Goal: Task Accomplishment & Management: Manage account settings

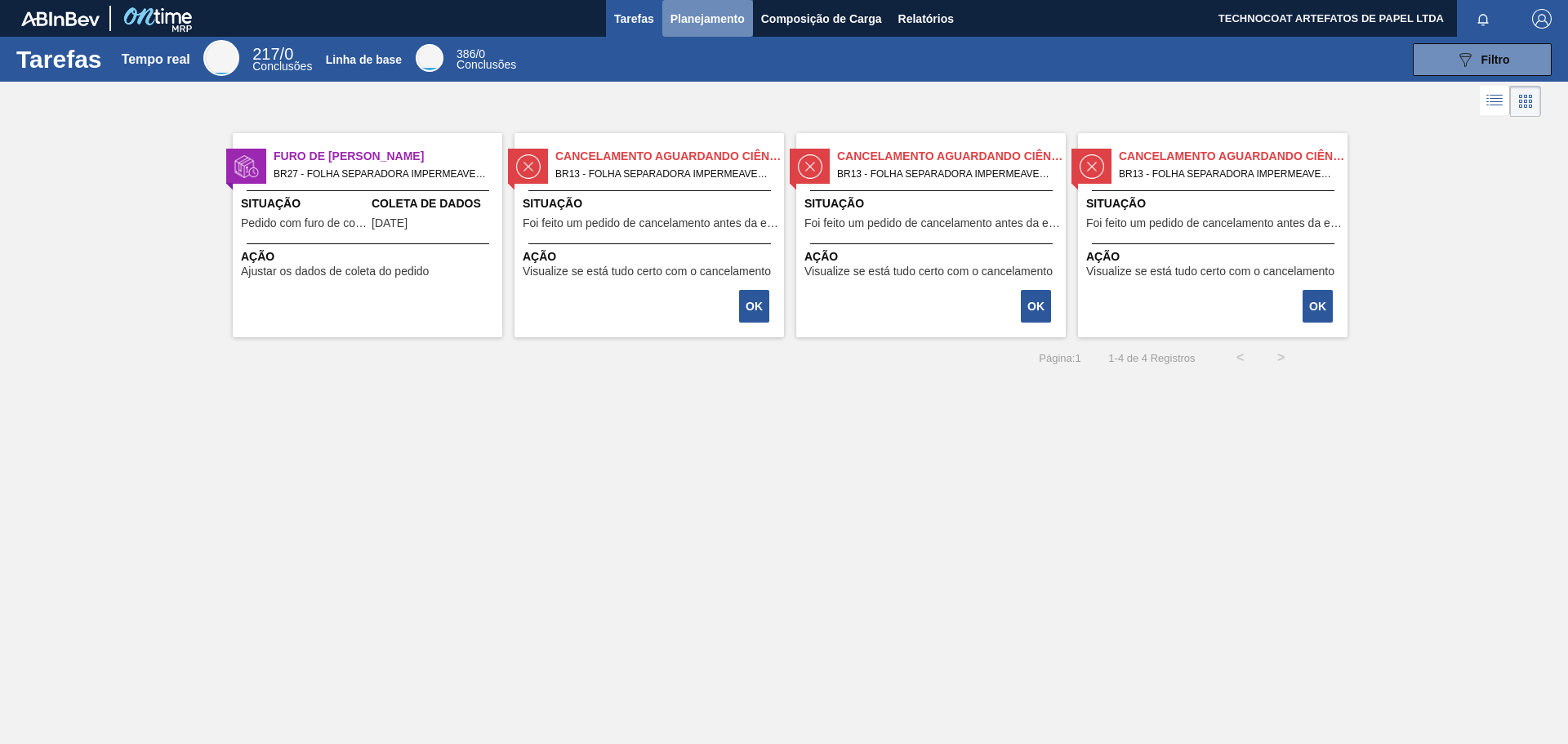
click at [715, 17] on font "Planejamento" at bounding box center [707, 18] width 74 height 13
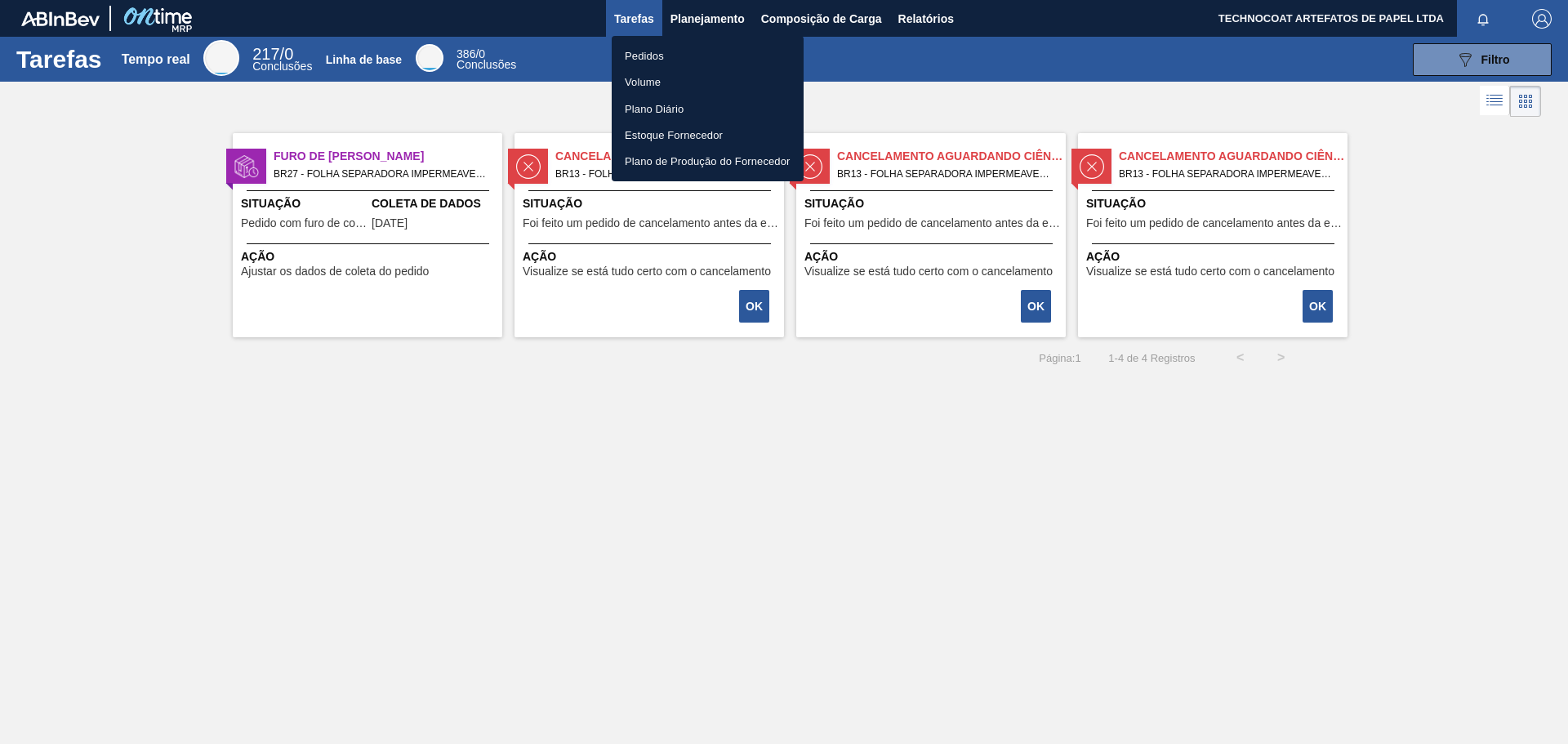
click at [673, 50] on li "Pedidos" at bounding box center [707, 55] width 192 height 26
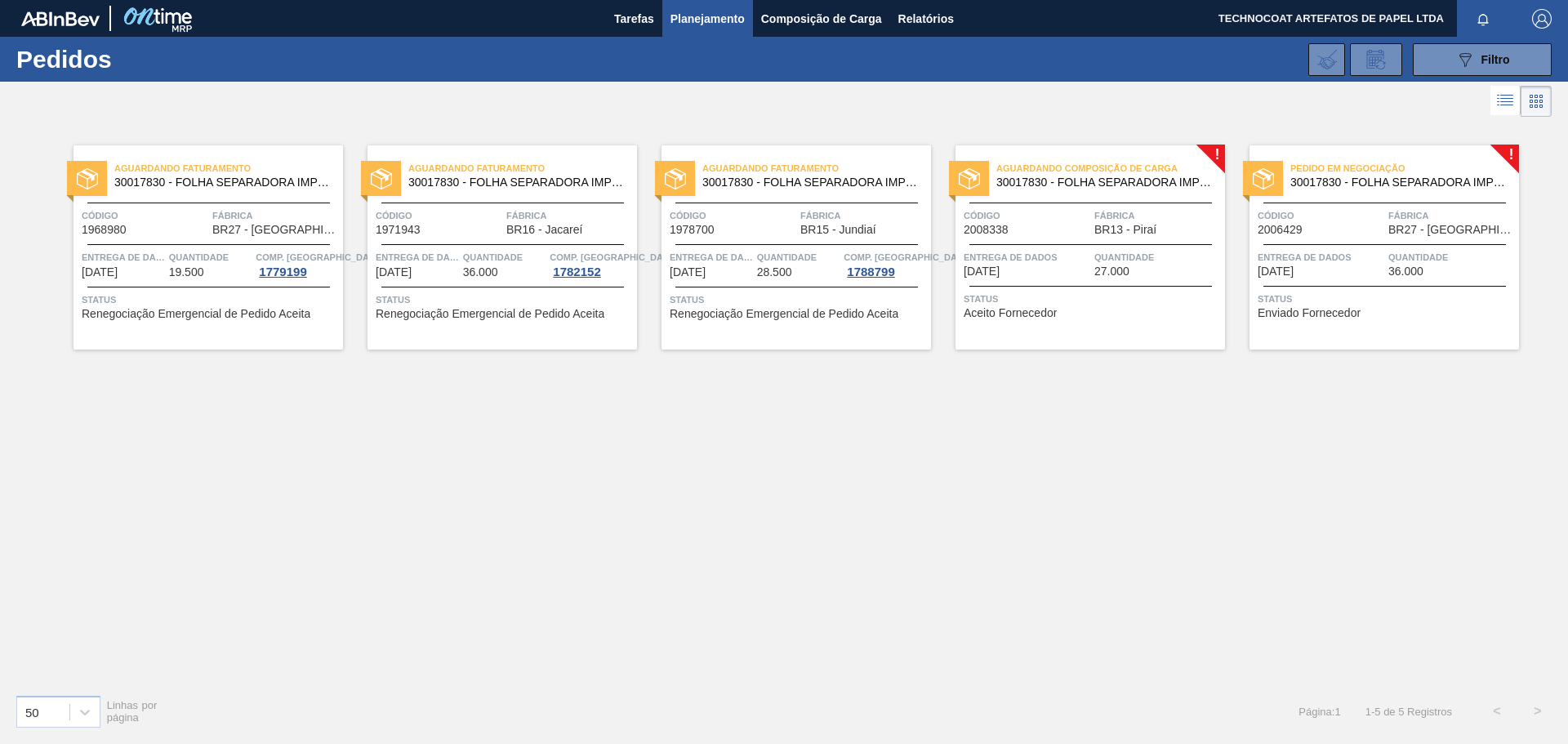
click at [1087, 156] on div "Aguardando Composição de Carga 30017830 - FOLHA SEPARADORA IMPERMEÁVEL Código 2…" at bounding box center [1090, 248] width 269 height 205
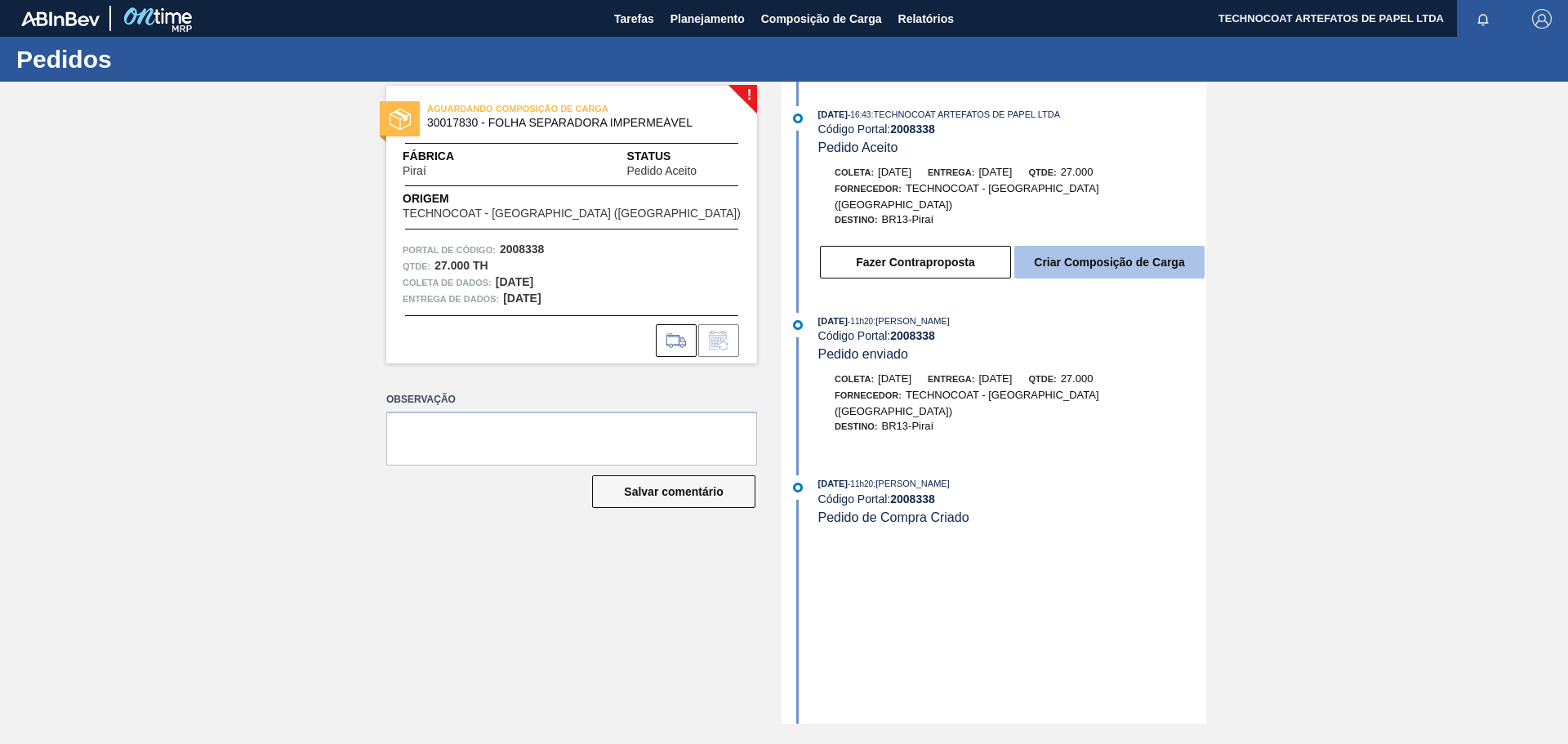
click at [1121, 256] on font "Criar Composição de Carga" at bounding box center [1109, 262] width 150 height 13
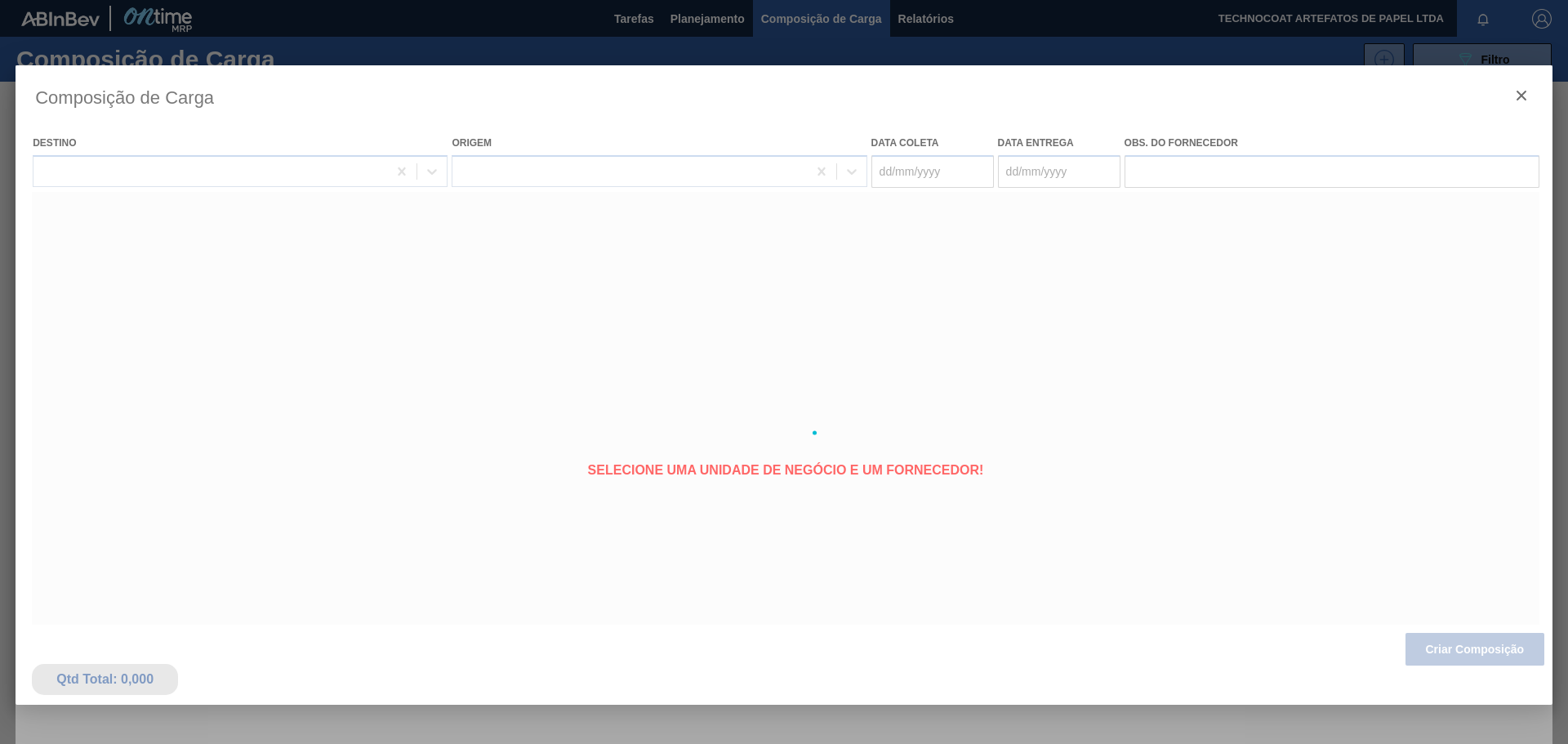
type coleta "[DATE]"
type entrega "[DATE]"
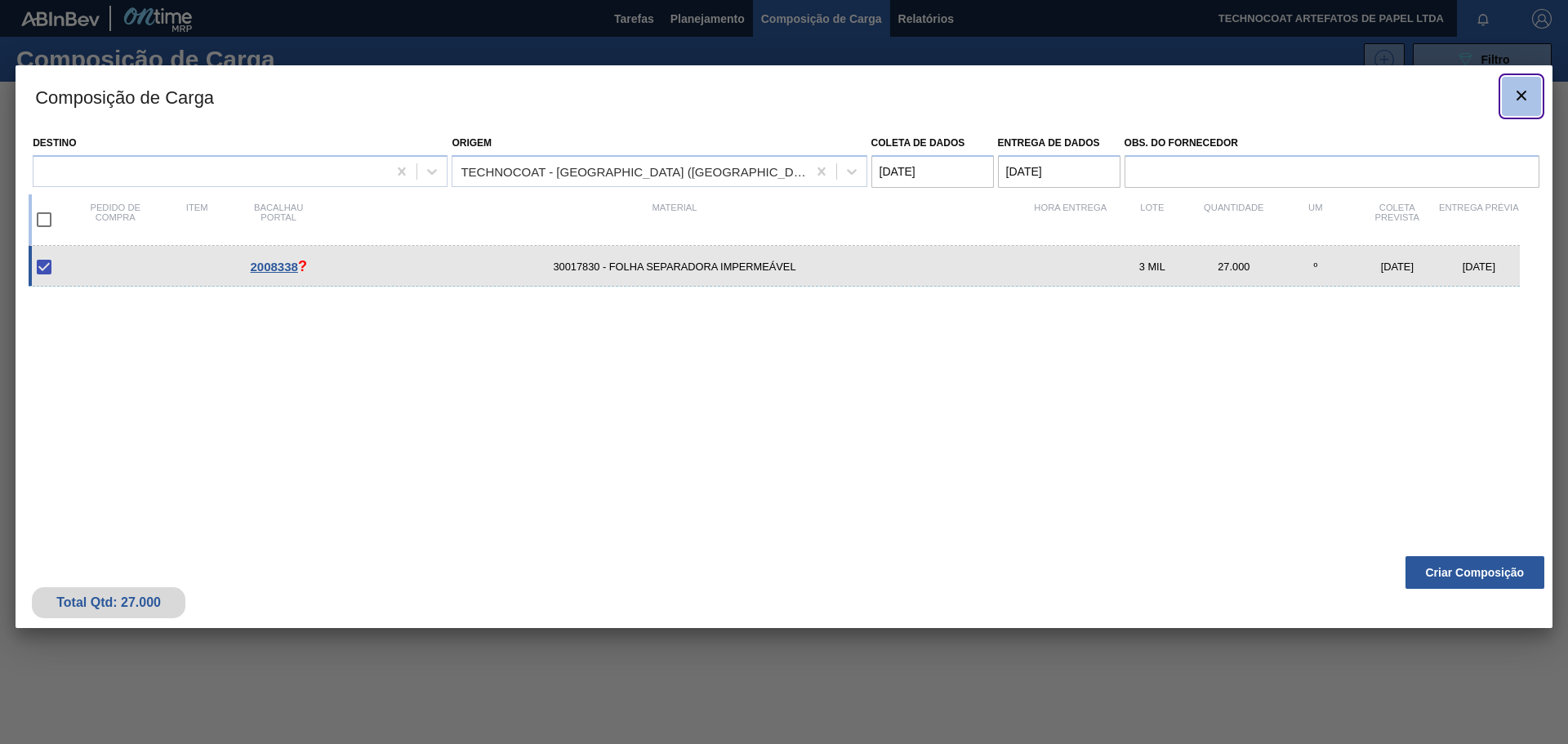
click at [1516, 87] on icon "botão de ícone" at bounding box center [1521, 95] width 20 height 20
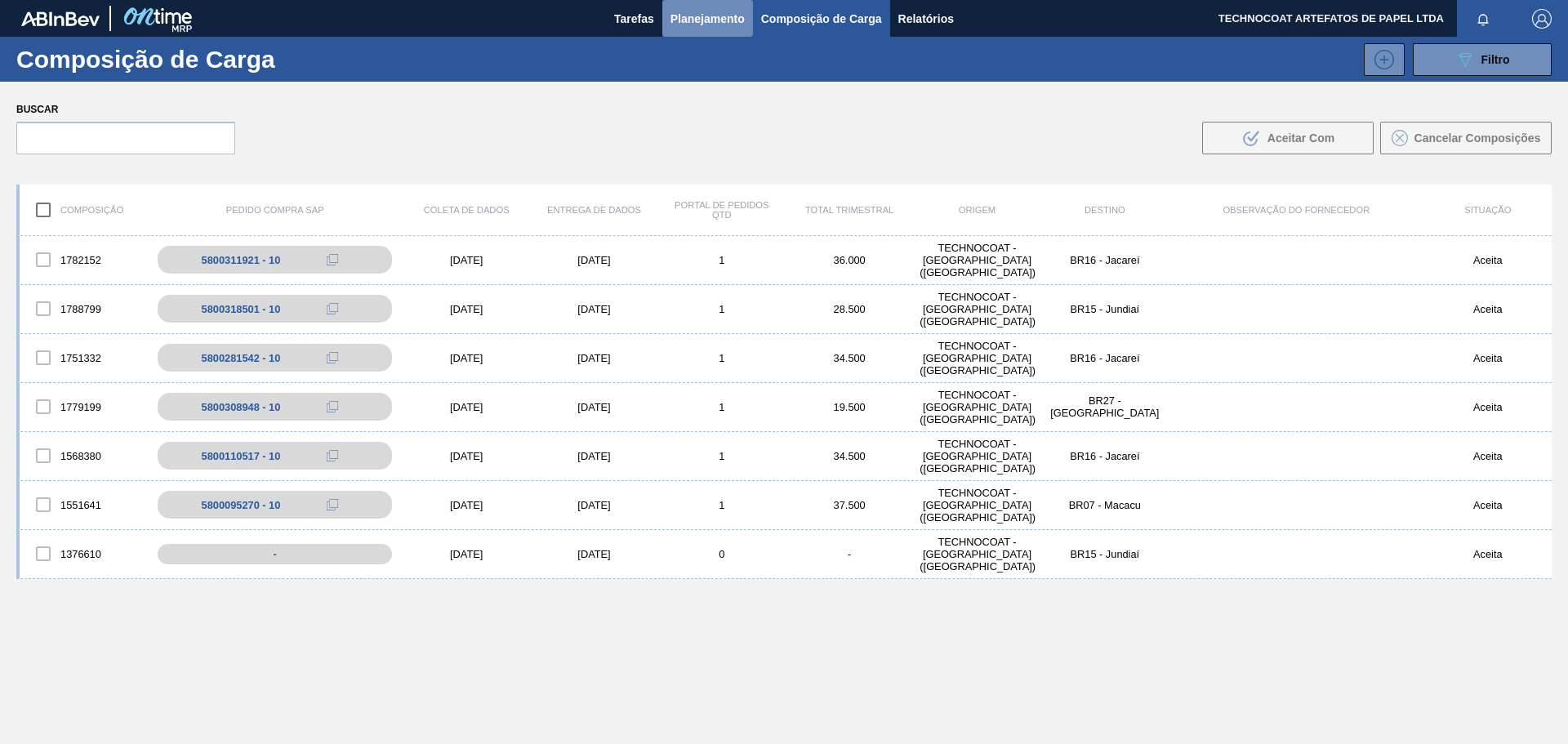
click at [723, 19] on font "Planejamento" at bounding box center [707, 18] width 74 height 13
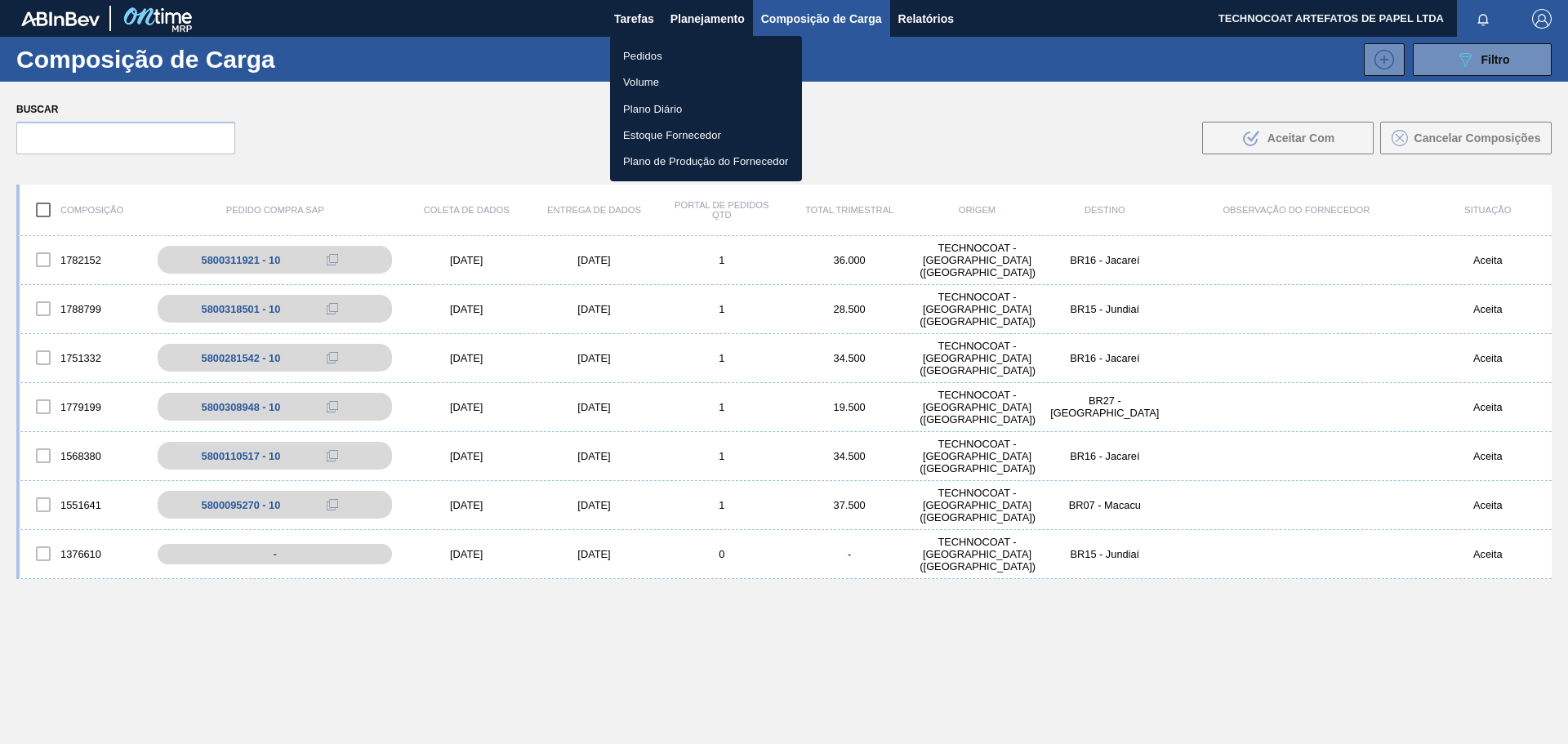
click at [677, 58] on li "Pedidos" at bounding box center [706, 55] width 192 height 26
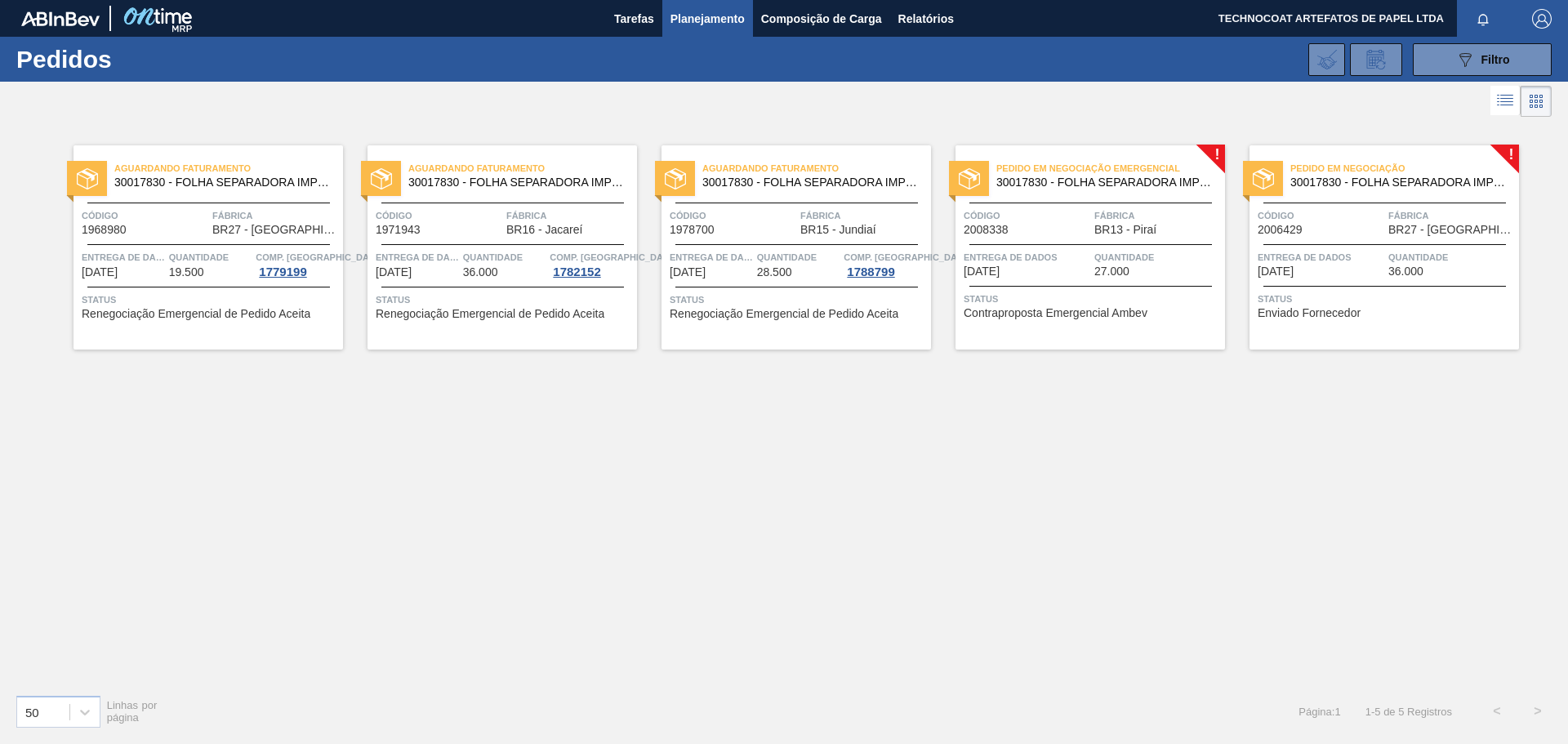
click at [1058, 163] on span "Pedido em Negociação Emergencial" at bounding box center [1110, 168] width 228 height 16
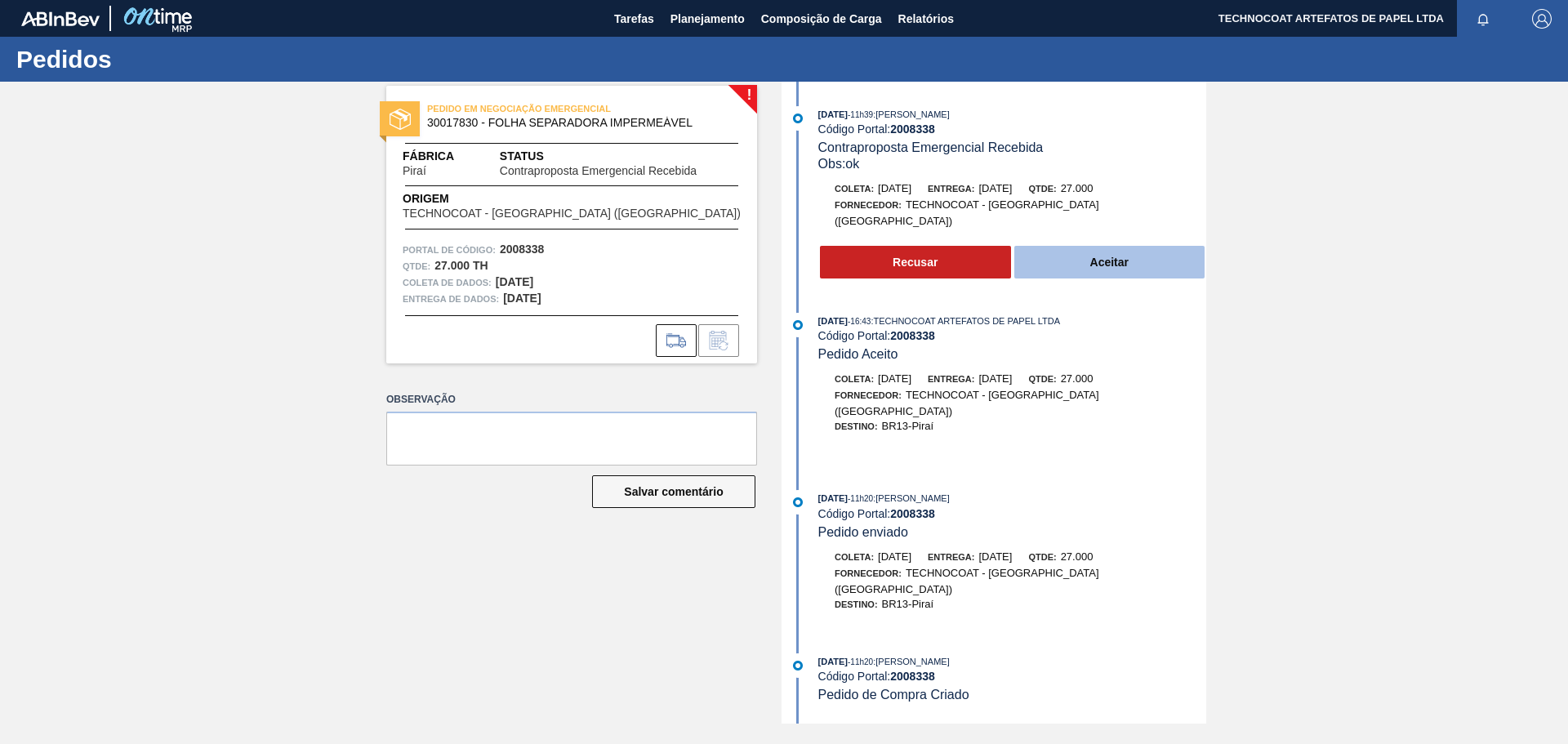
click at [1132, 245] on button "Aceitar" at bounding box center [1110, 262] width 191 height 32
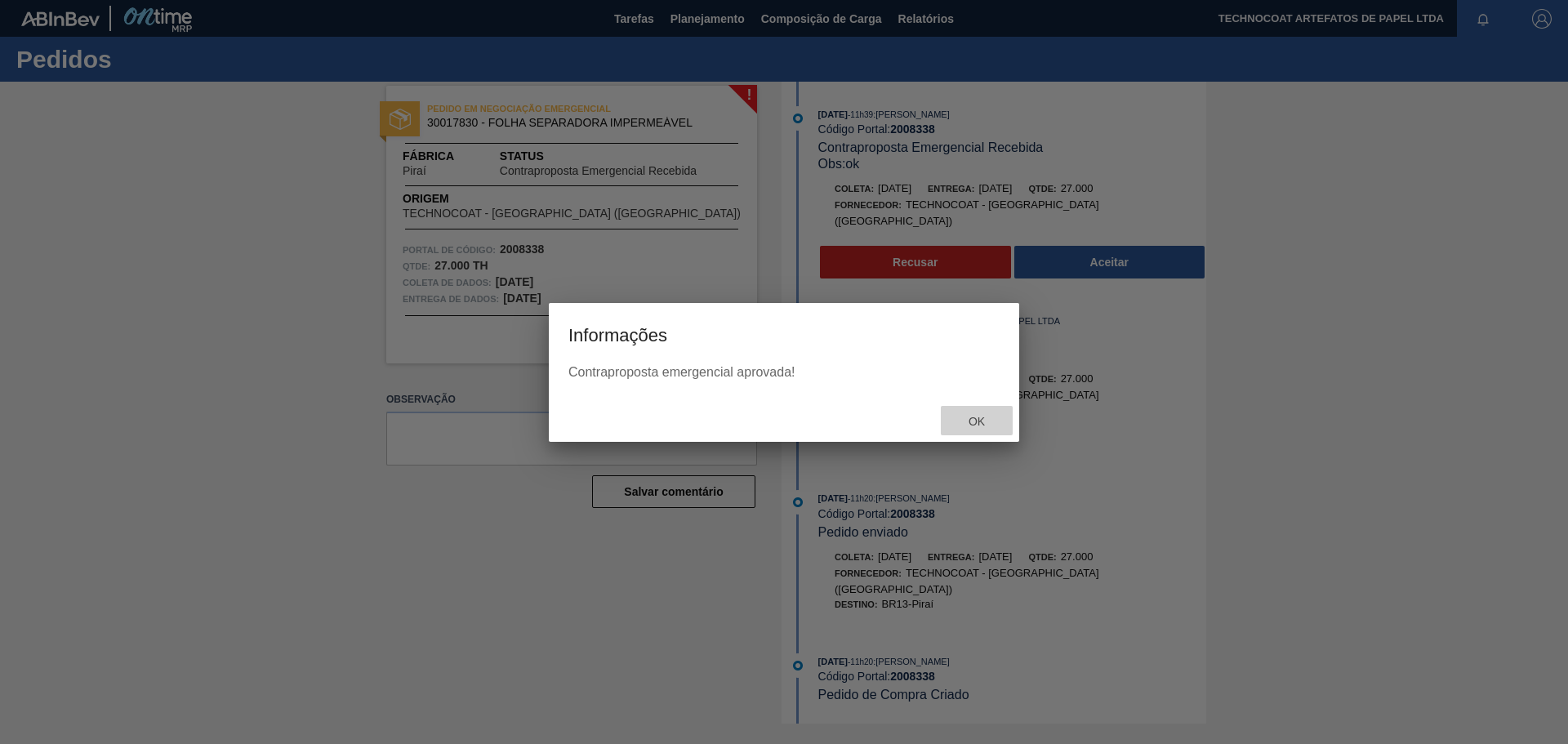
click at [973, 434] on div "OK" at bounding box center [977, 421] width 72 height 31
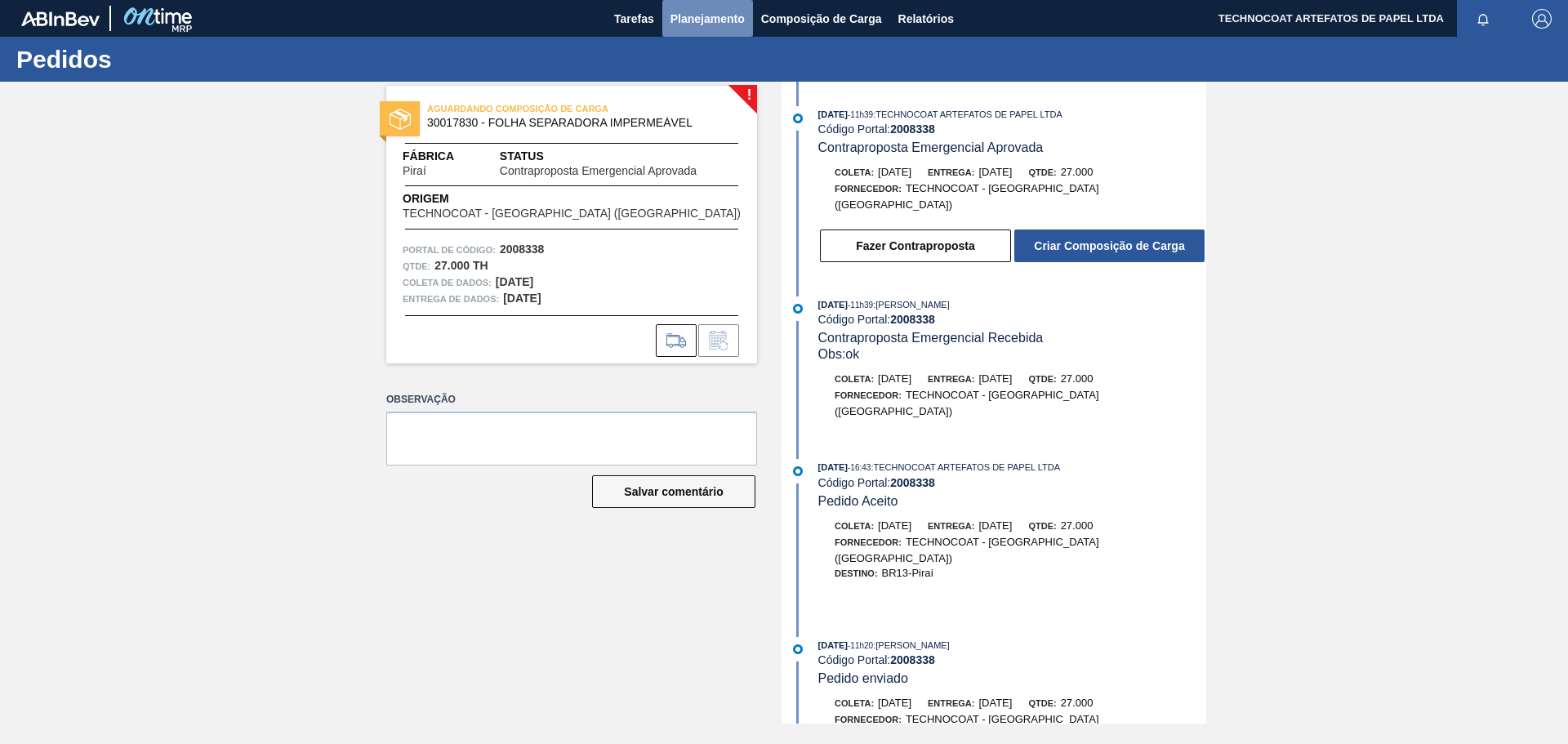
click at [694, 14] on font "Planejamento" at bounding box center [707, 18] width 74 height 13
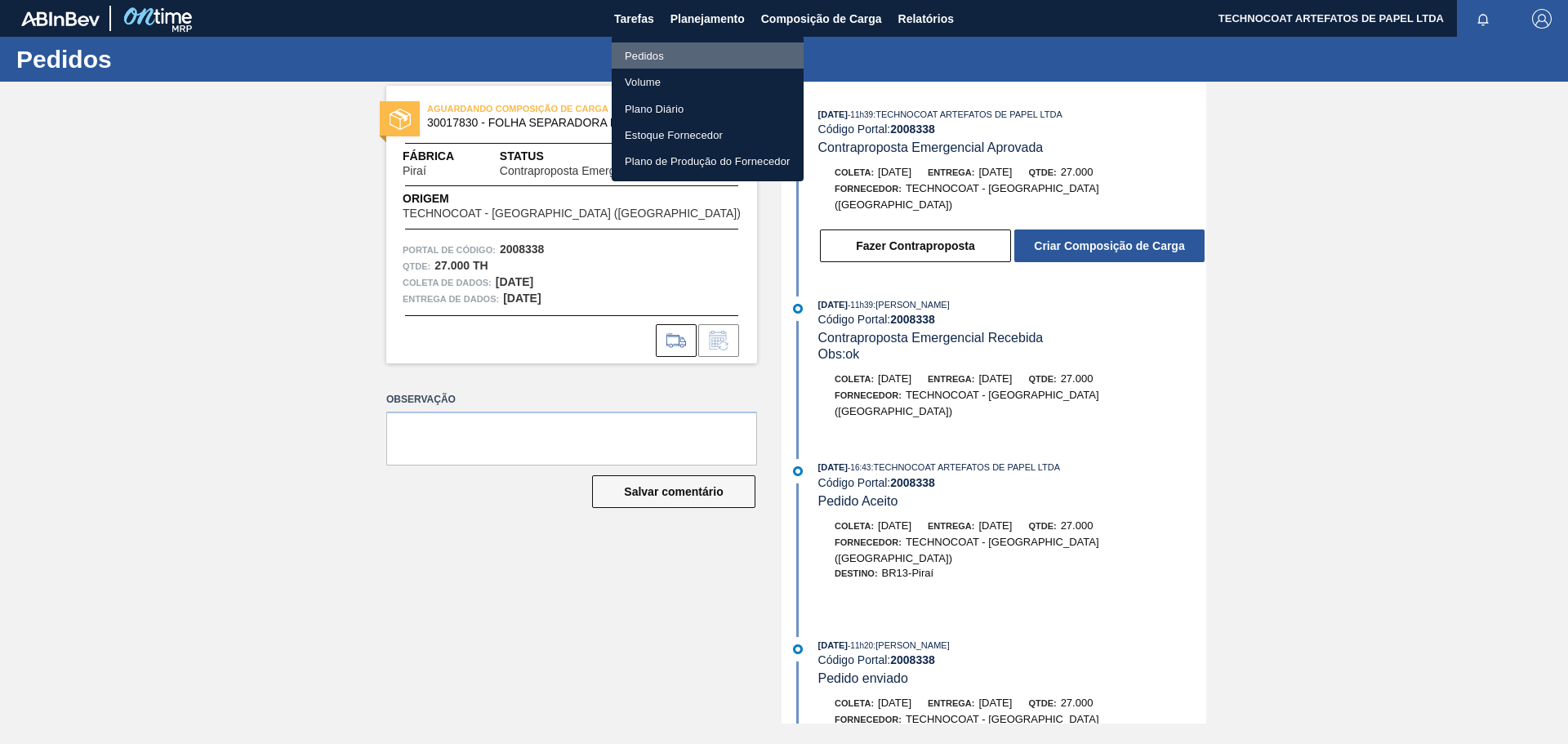
click at [664, 47] on li "Pedidos" at bounding box center [707, 55] width 192 height 26
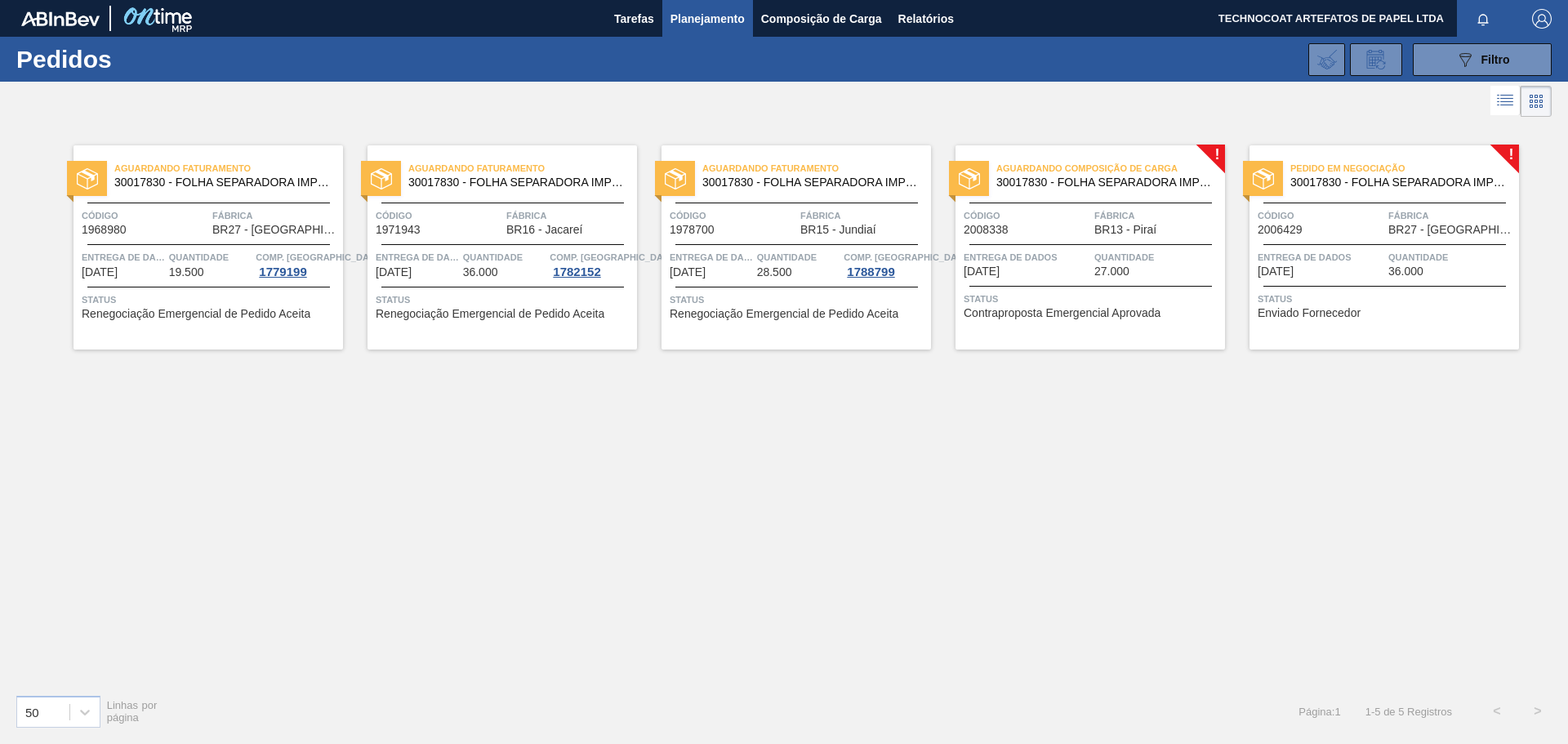
click at [1074, 155] on div "Aguardando Composição de Carga 30017830 - FOLHA SEPARADORA IMPERMEÁVEL Código 2…" at bounding box center [1090, 248] width 269 height 205
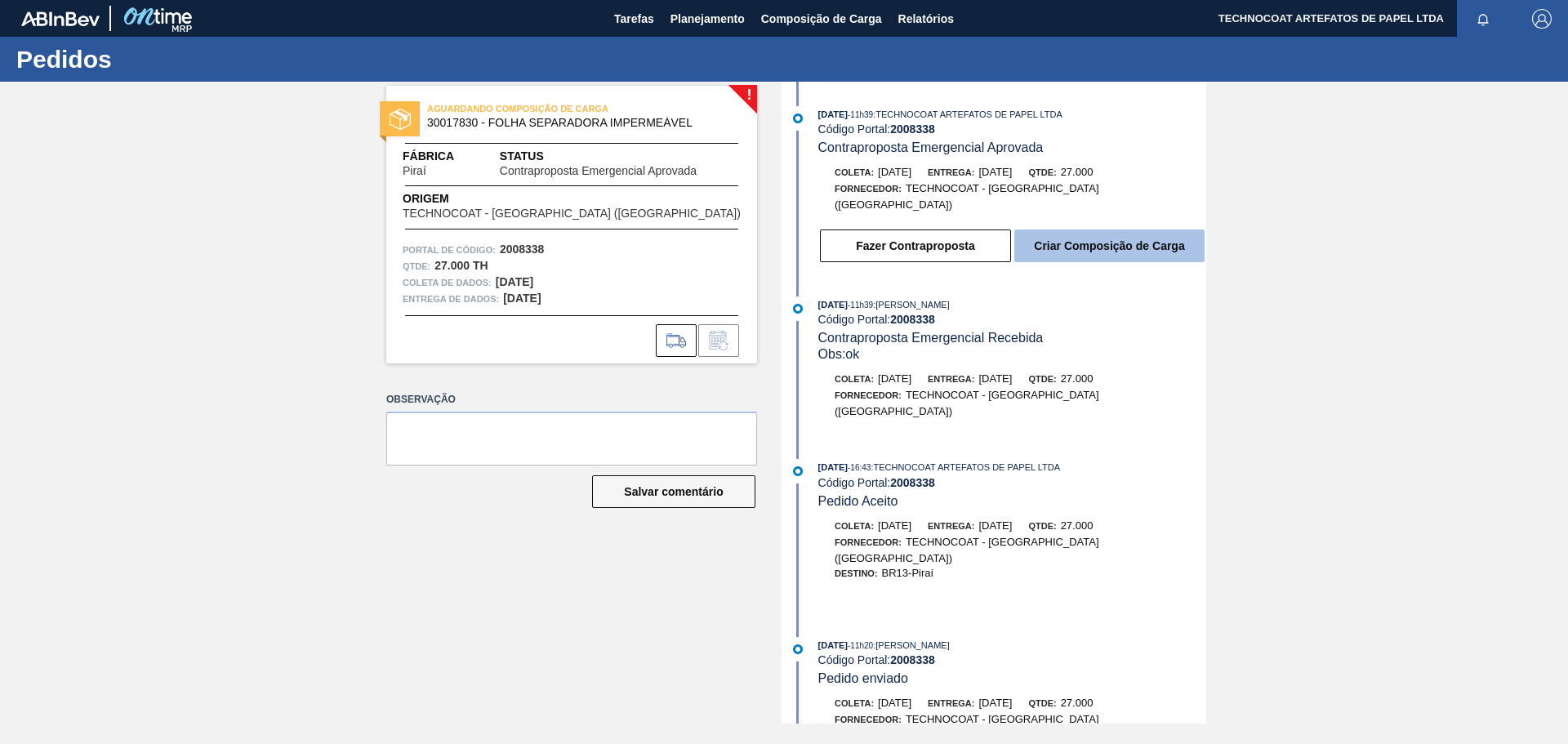
click at [1098, 239] on button "Criar Composição de Carga" at bounding box center [1109, 245] width 190 height 32
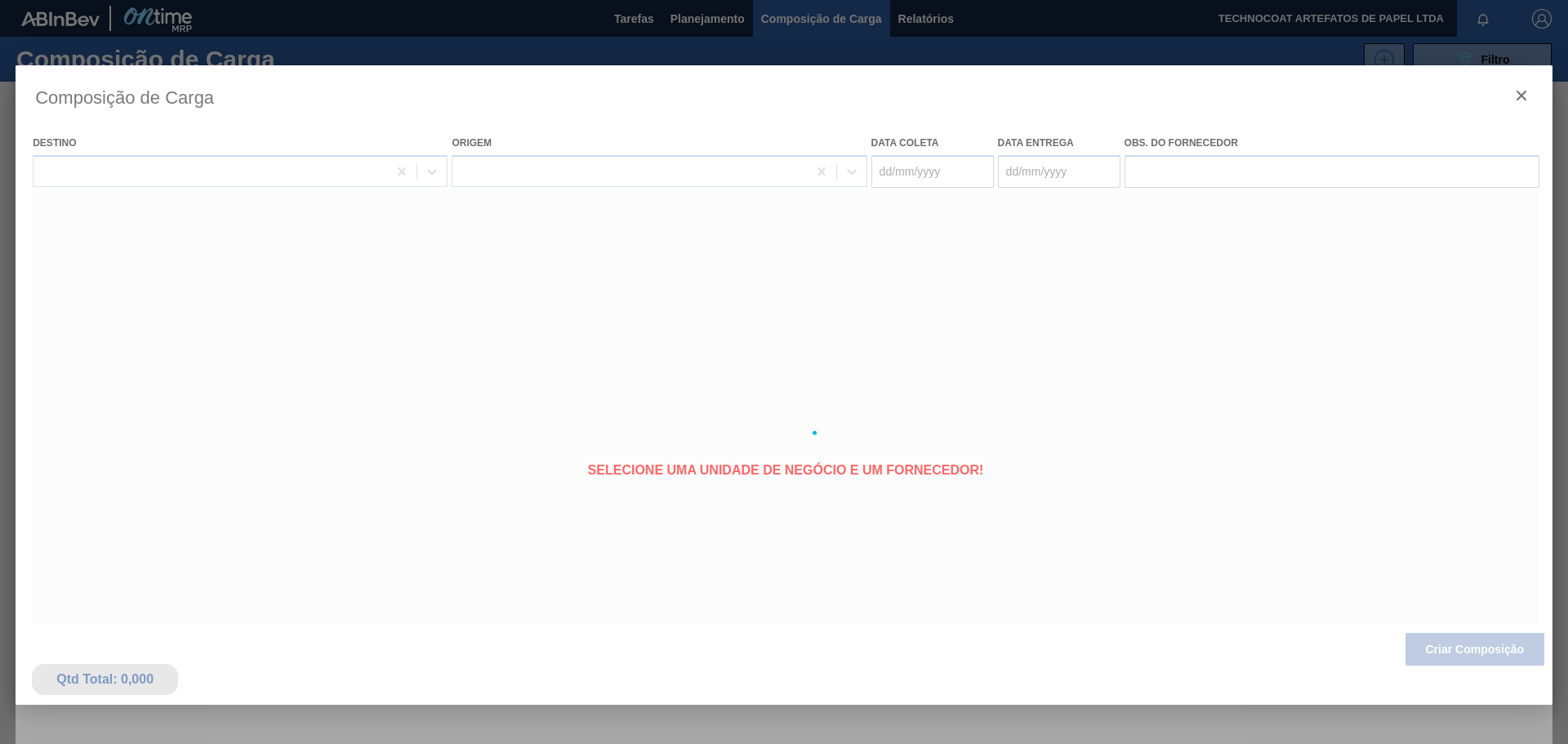
type coleta "[DATE]"
type entrega "[DATE]"
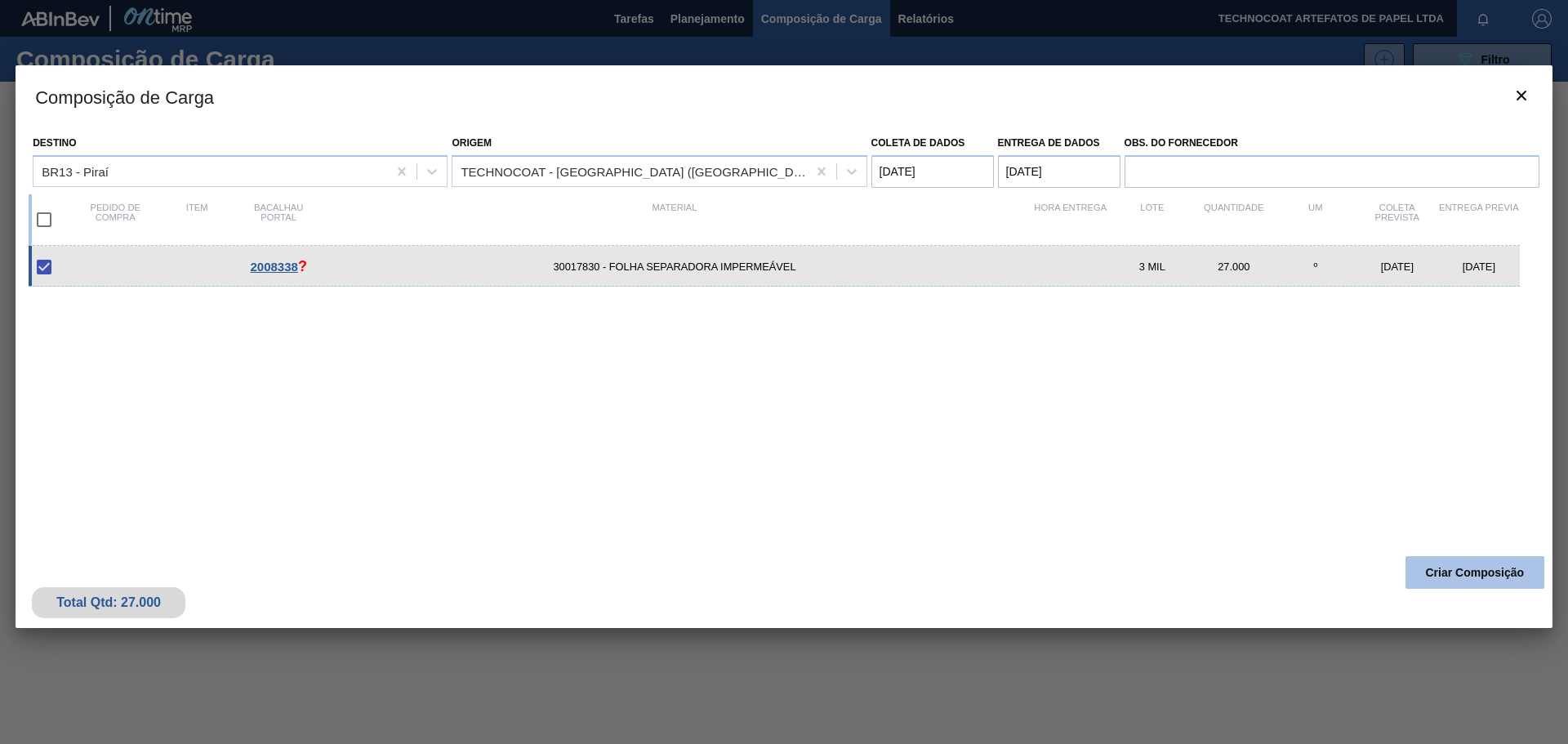
click at [1480, 562] on button "Criar Composição" at bounding box center [1474, 573] width 139 height 32
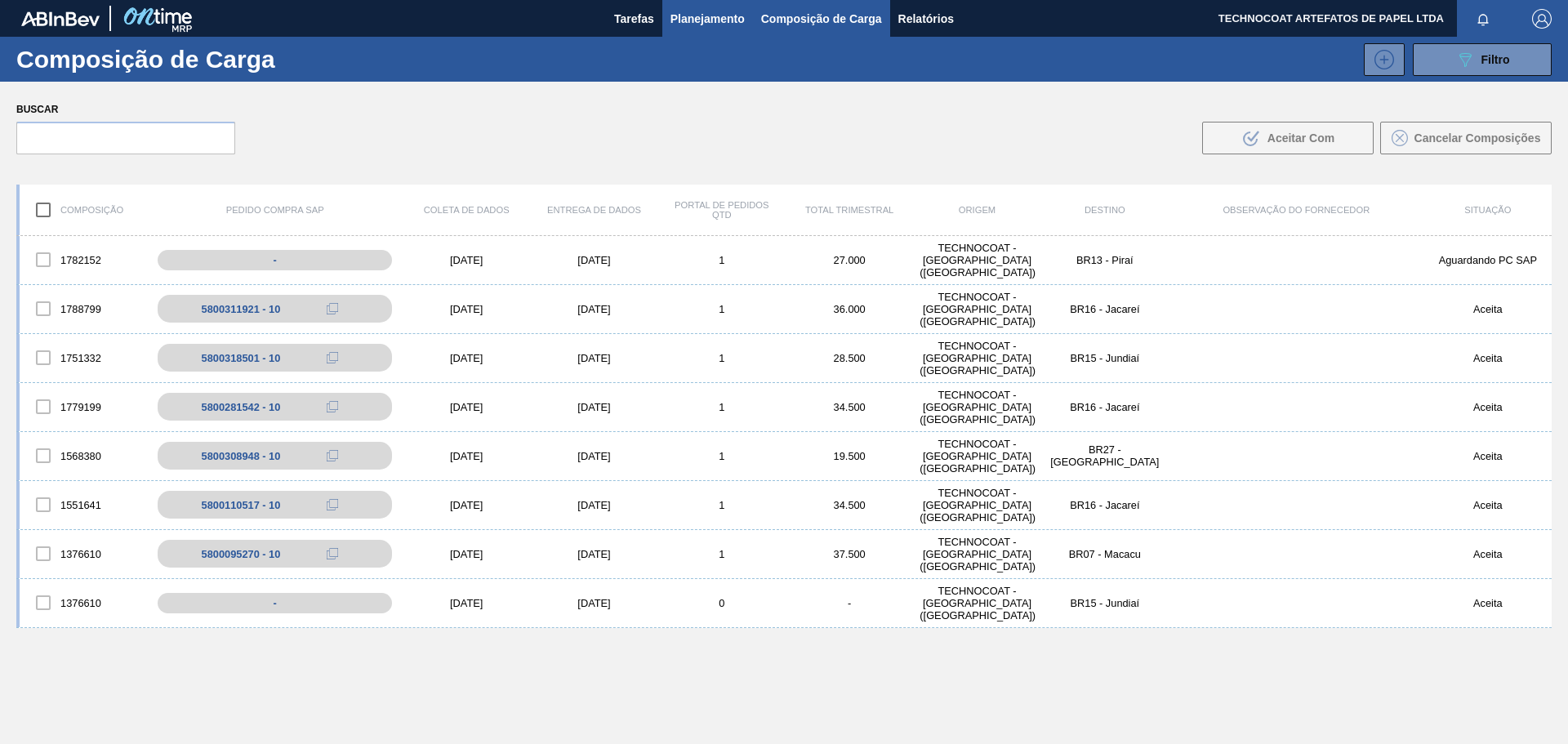
click at [689, 18] on font "Planejamento" at bounding box center [707, 18] width 74 height 13
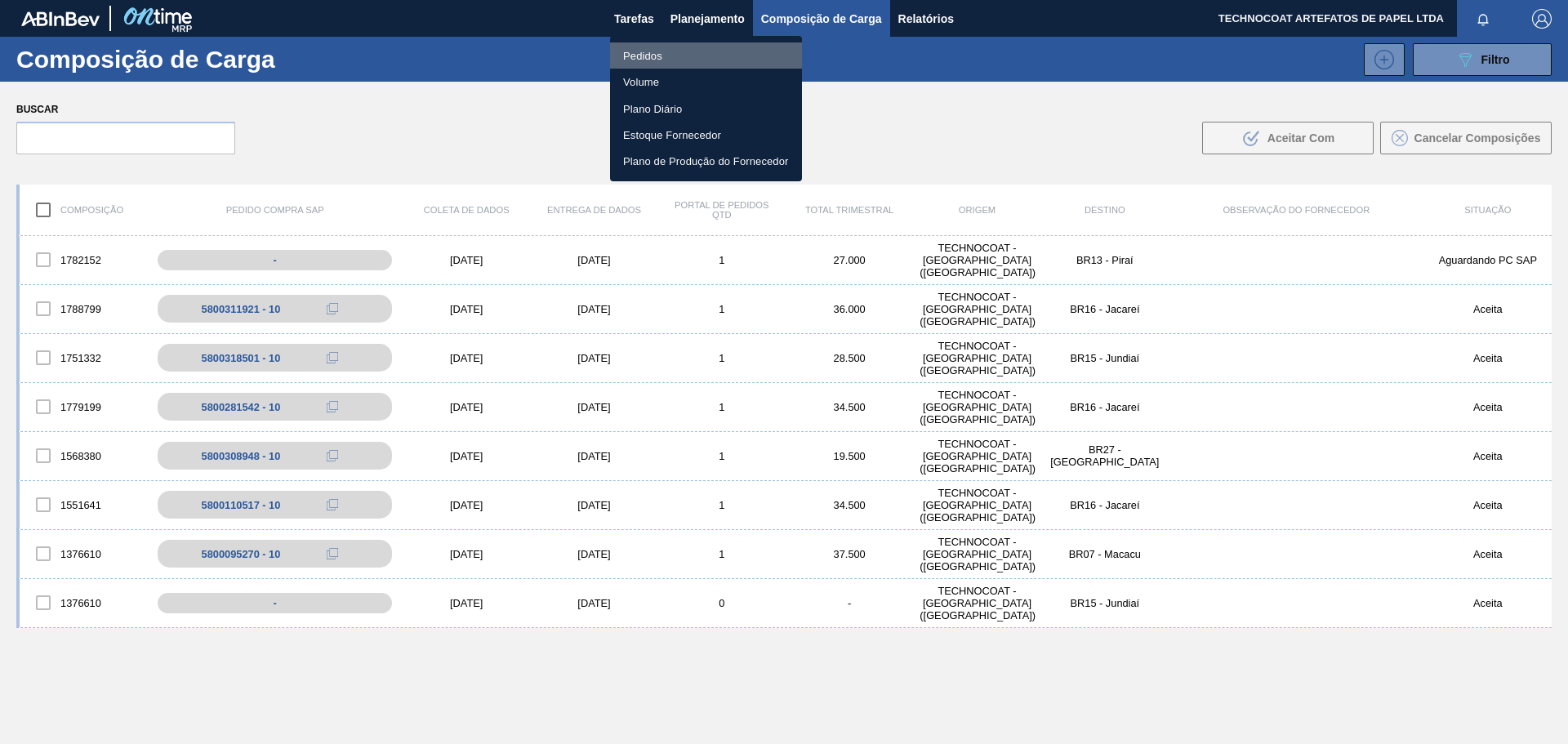
click at [675, 50] on li "Pedidos" at bounding box center [706, 55] width 192 height 26
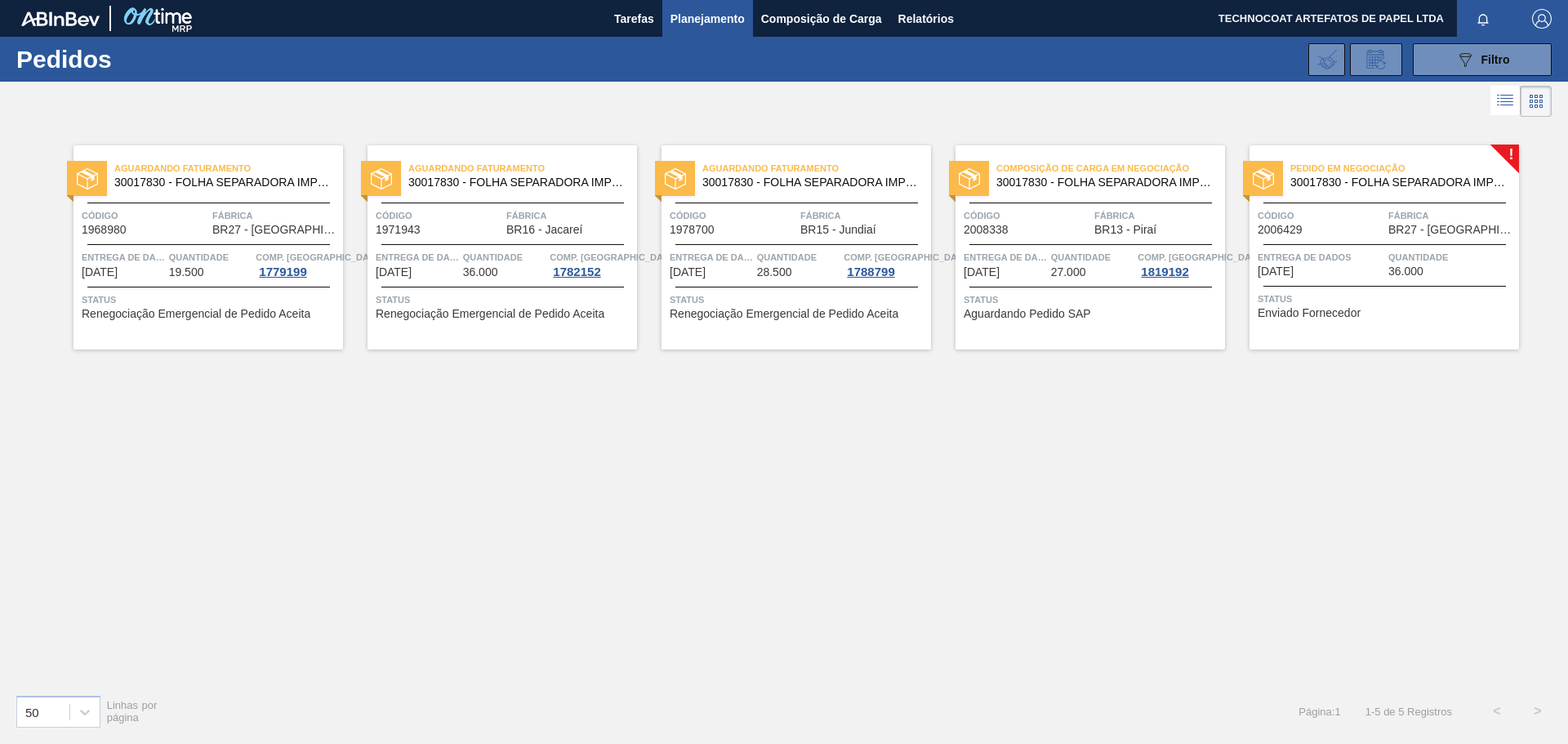
click at [1052, 166] on font "Composição de Carga em Negociação" at bounding box center [1092, 168] width 193 height 9
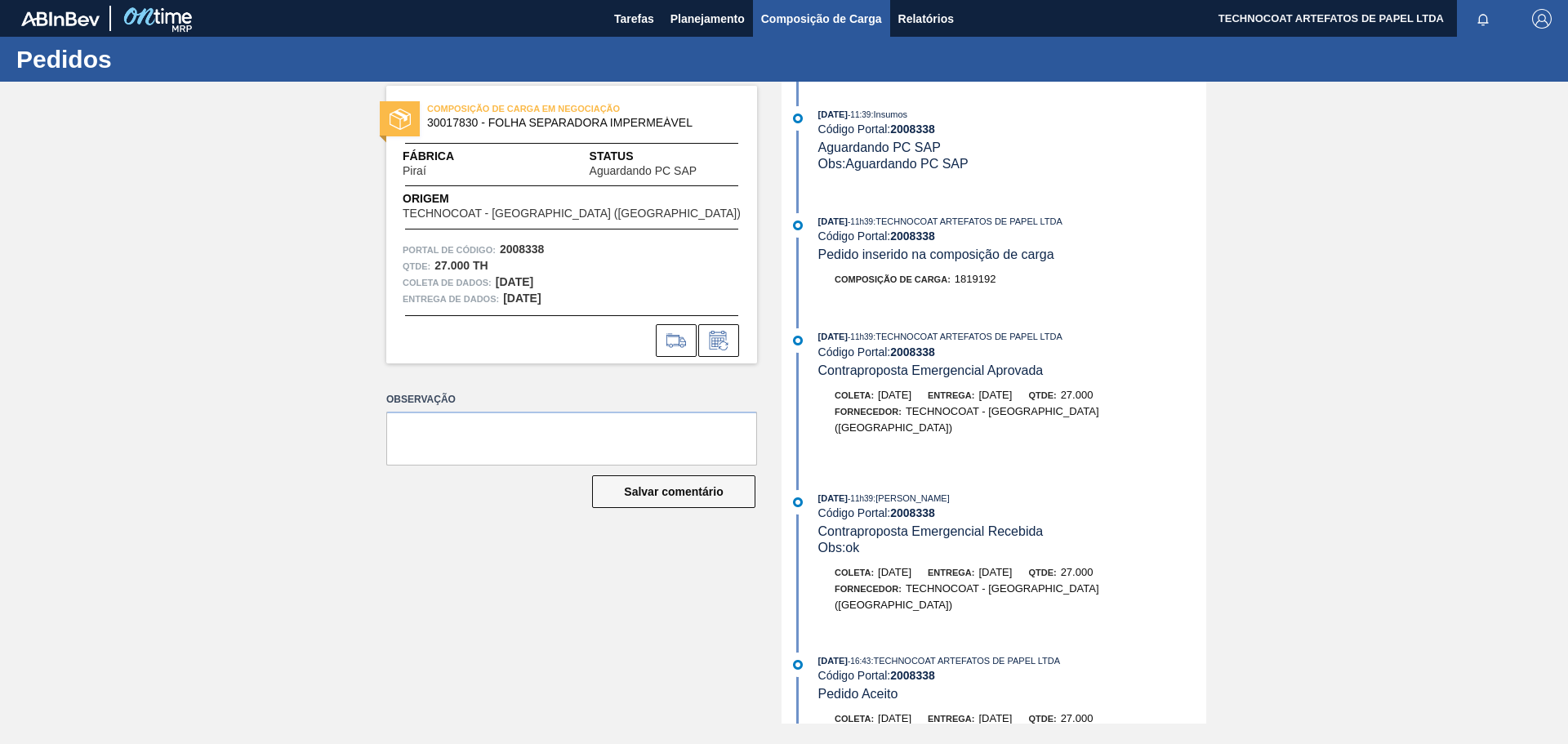
click at [798, 13] on font "Composição de Carga" at bounding box center [821, 18] width 121 height 13
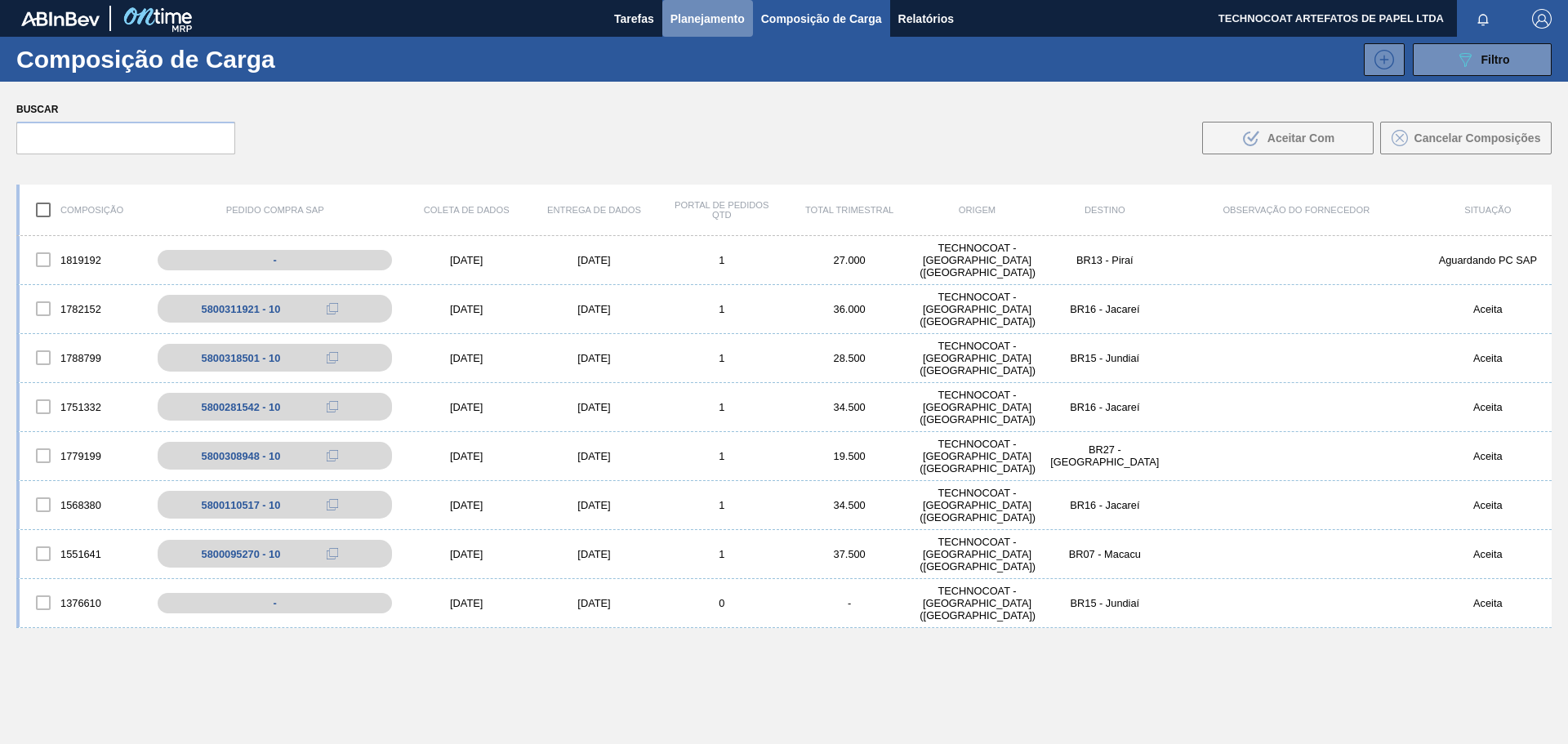
click at [698, 18] on font "Planejamento" at bounding box center [707, 18] width 74 height 13
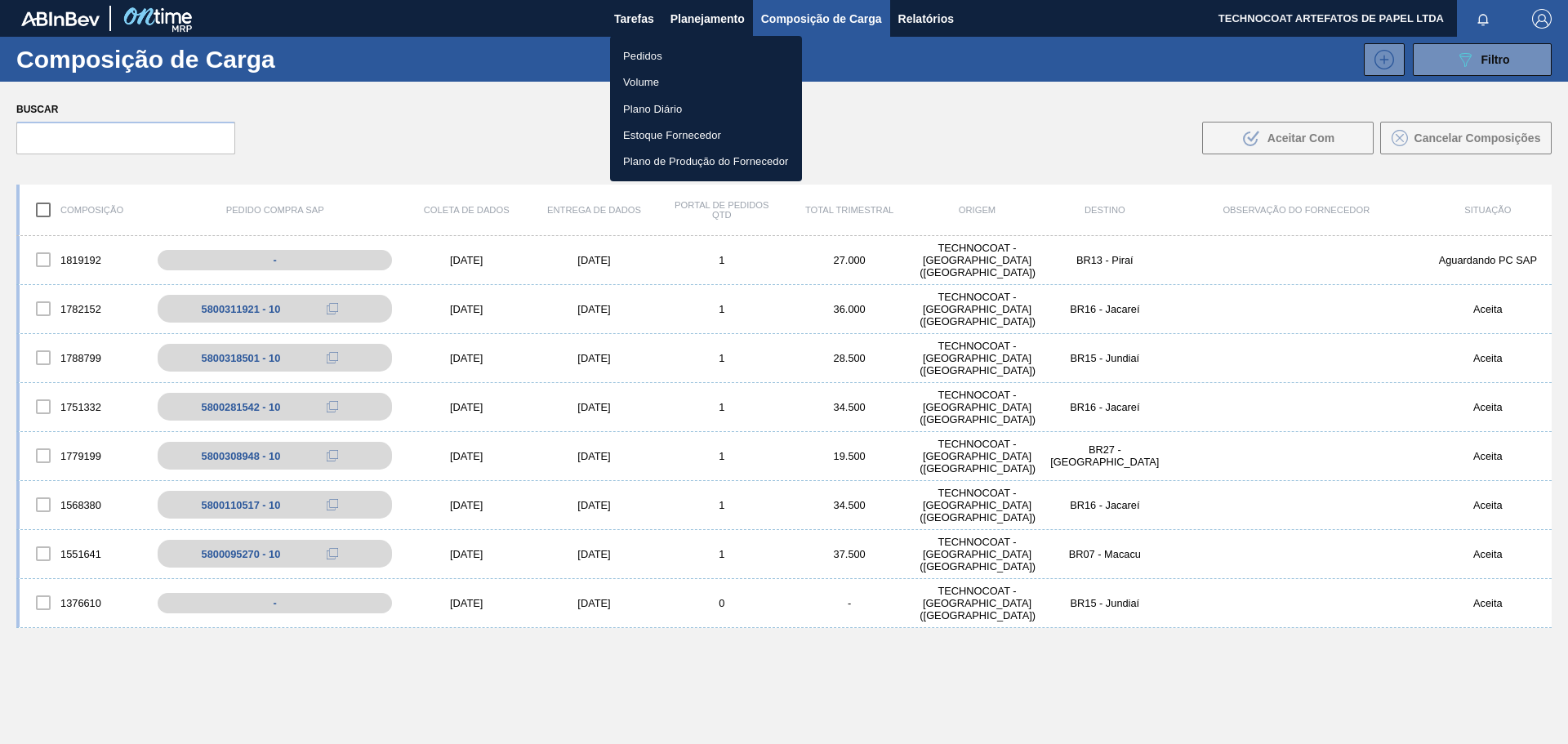
click at [688, 58] on li "Pedidos" at bounding box center [706, 55] width 192 height 26
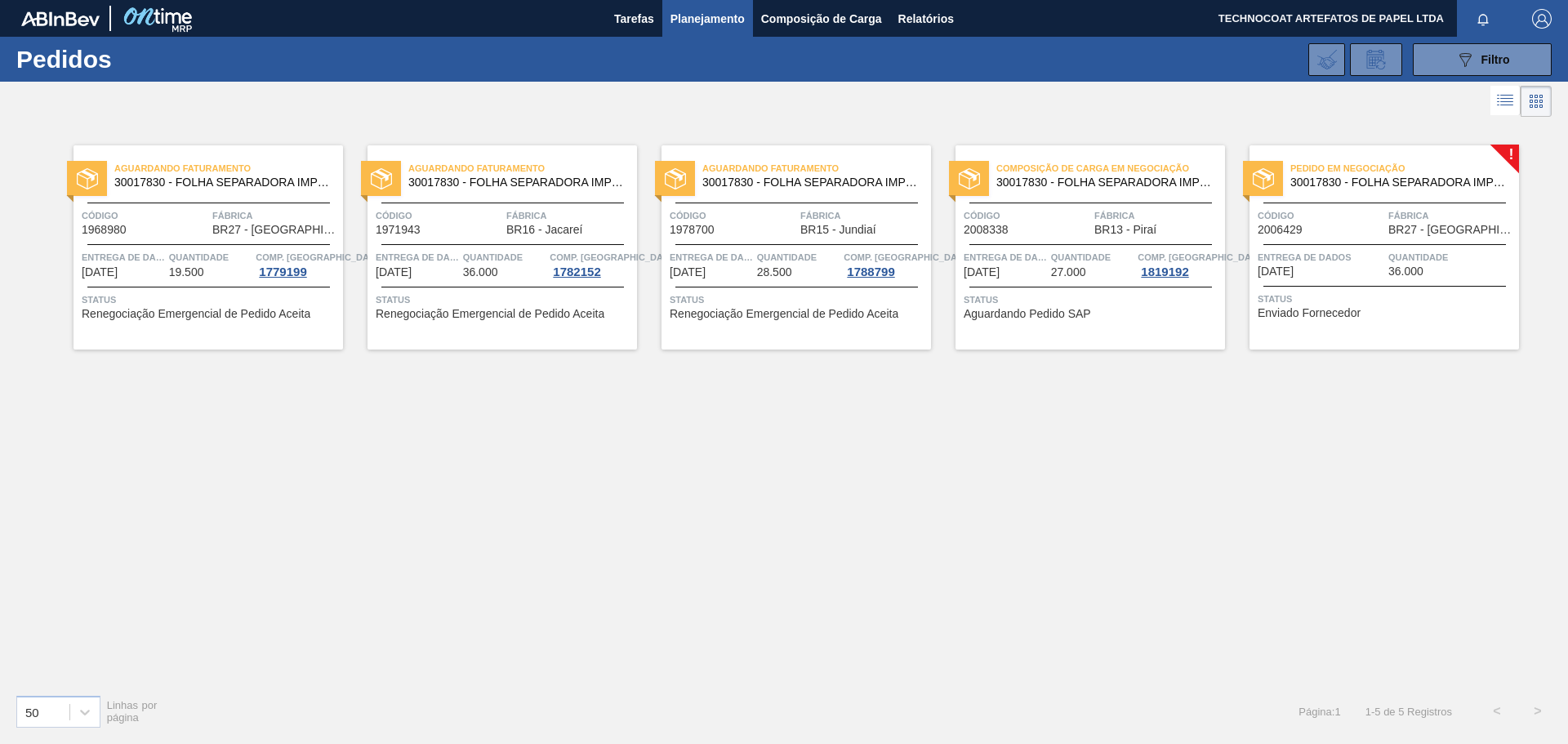
click at [636, 564] on div "Aguardando Faturamento 30017830 - FOLHA SEPARADORA IMPERMEÁVEL Código 1968980 F…" at bounding box center [784, 401] width 1568 height 560
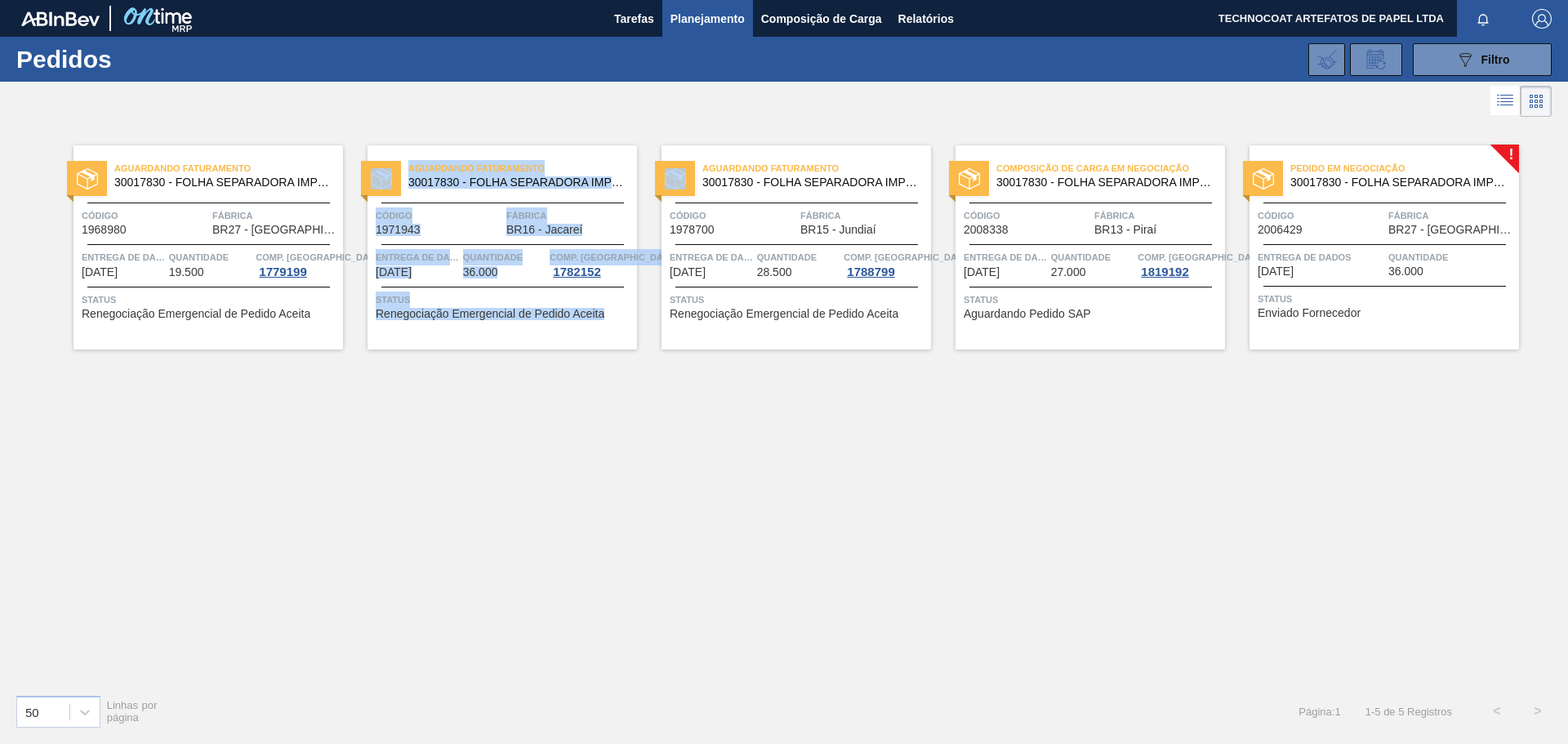
click at [790, 497] on div "Aguardando Faturamento 30017830 - FOLHA SEPARADORA IMPERMEÁVEL Código 1968980 F…" at bounding box center [784, 401] width 1568 height 560
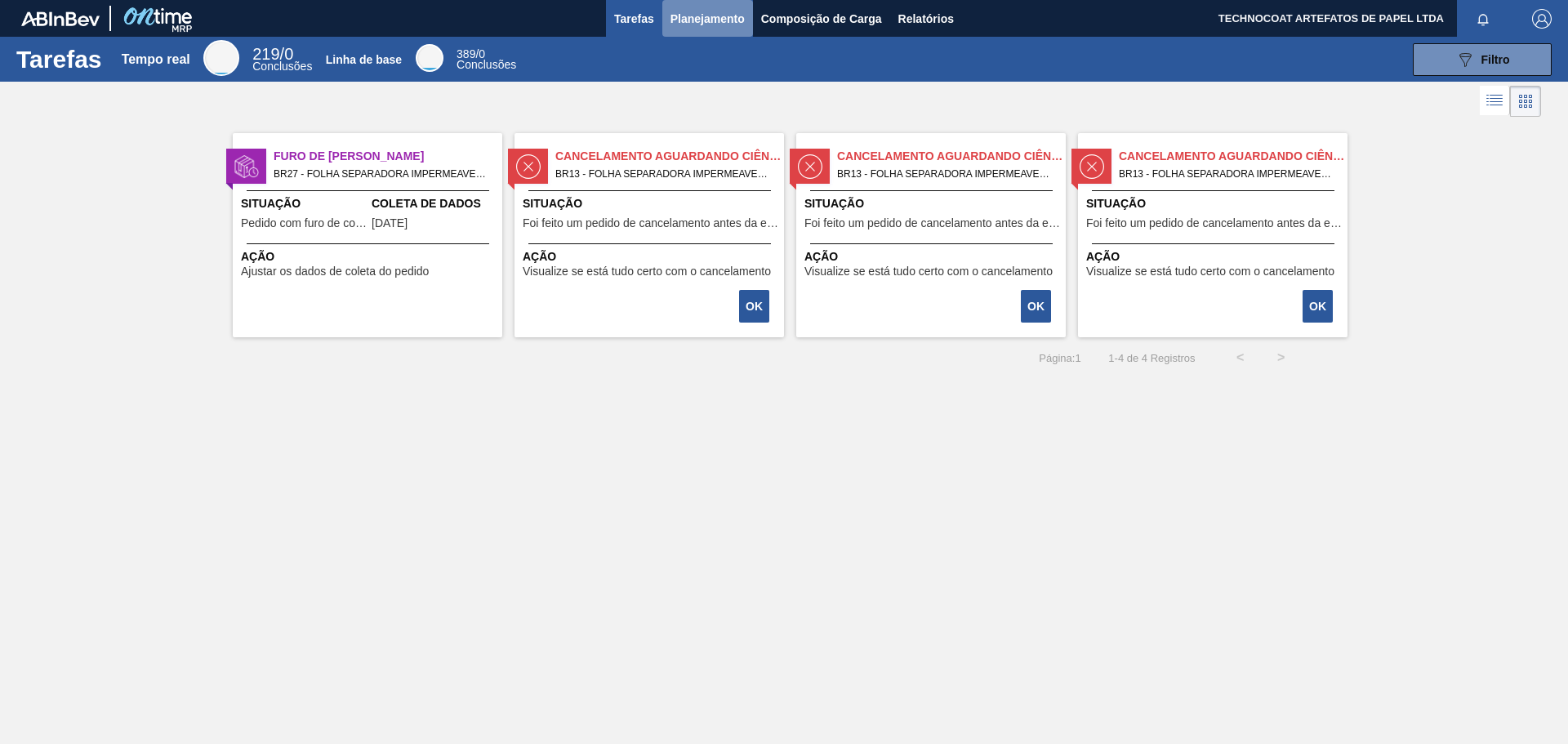
click at [700, 12] on font "Planejamento" at bounding box center [707, 18] width 74 height 13
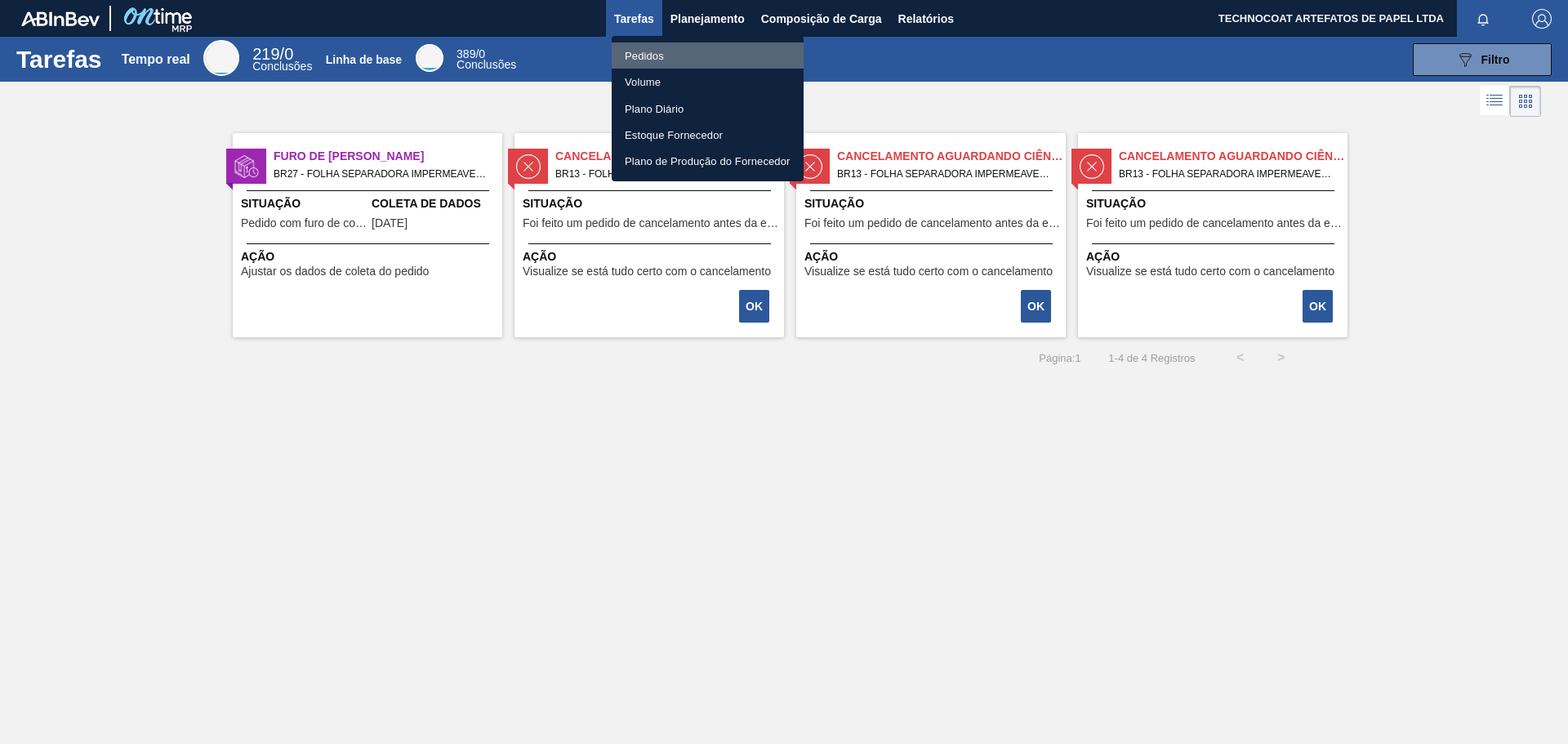
click at [654, 56] on font "Pedidos" at bounding box center [644, 55] width 39 height 12
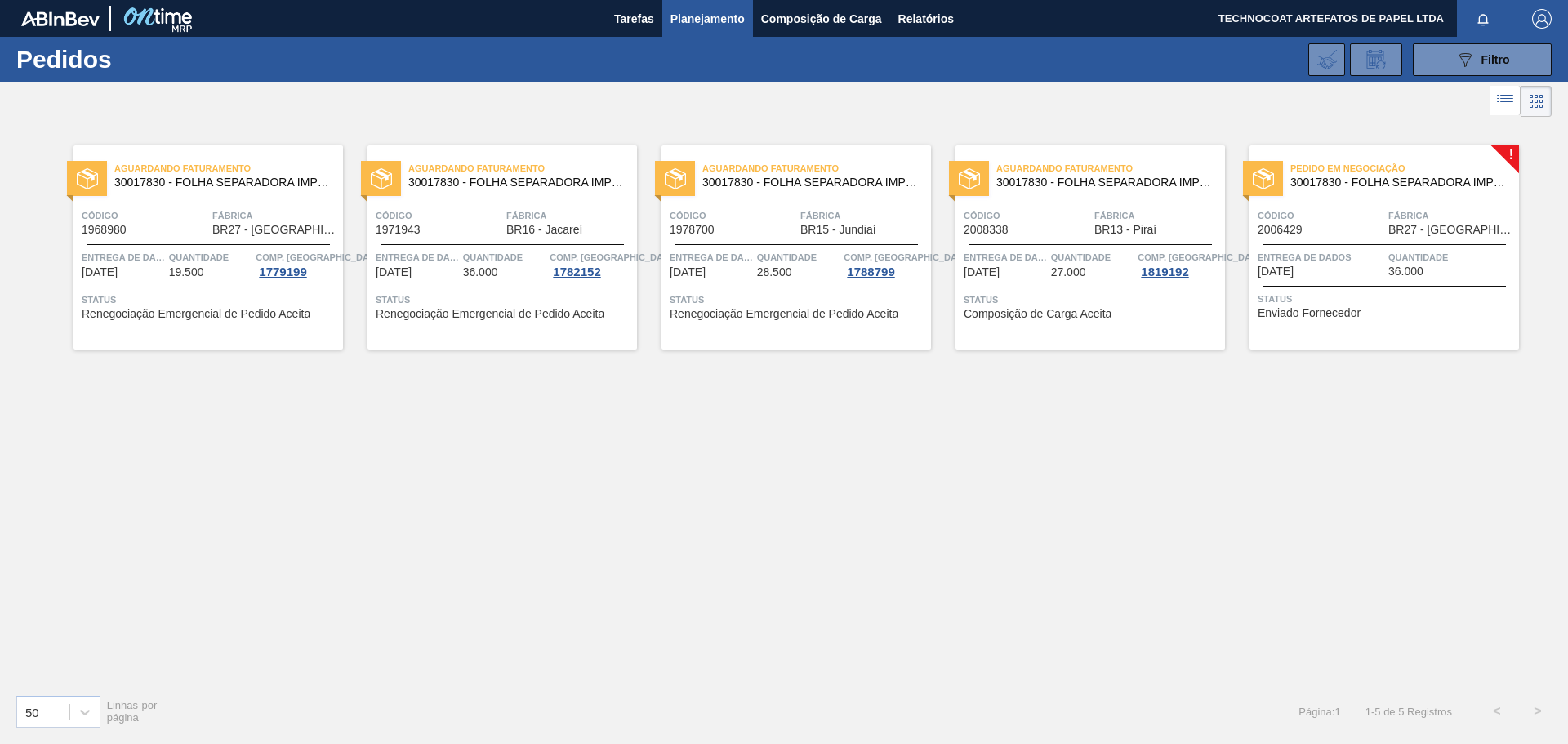
click at [1112, 158] on div "Aguardando Faturamento 30017830 - FOLHA SEPARADORA IMPERMEÁVEL" at bounding box center [1090, 172] width 269 height 29
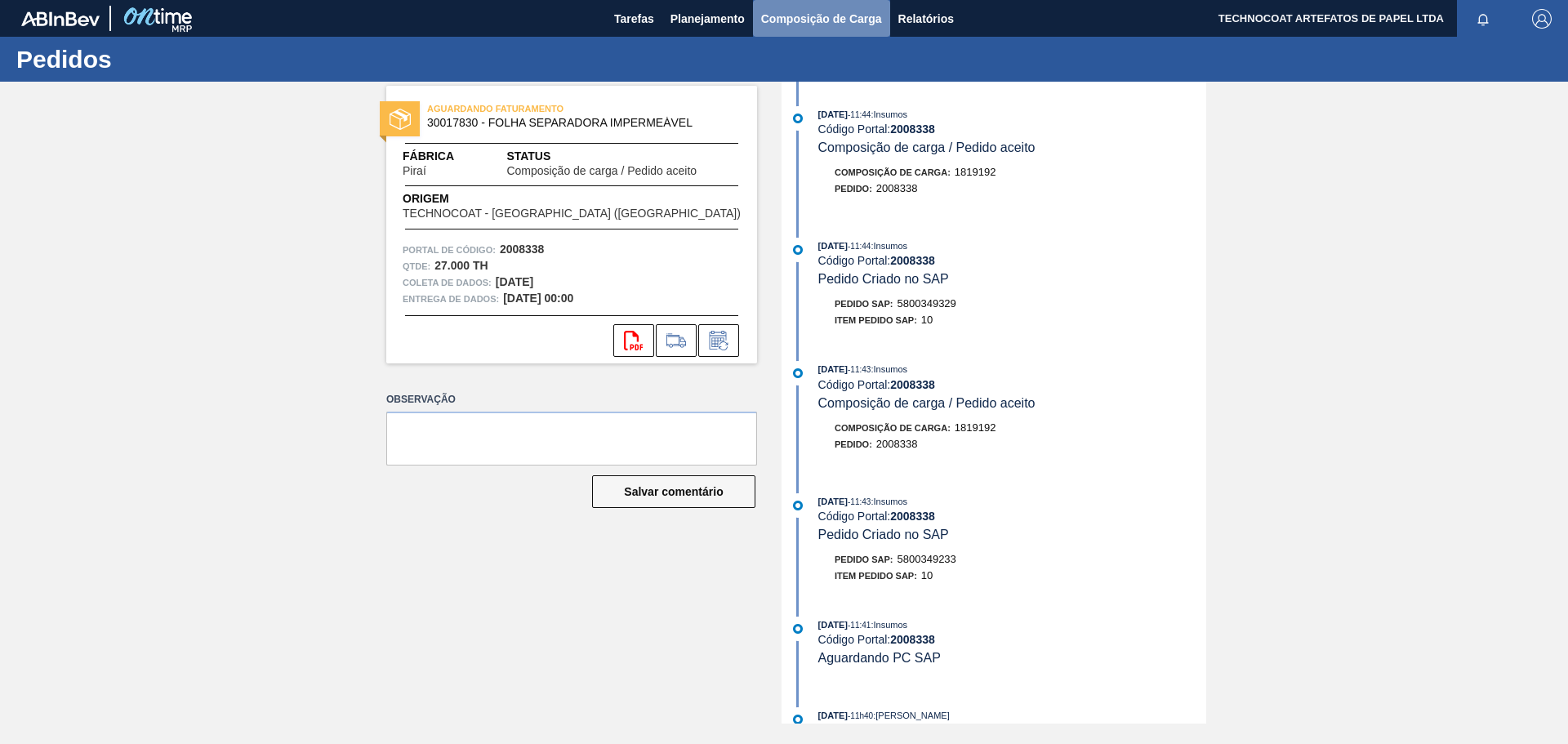
click at [795, 16] on font "Composição de Carga" at bounding box center [821, 18] width 121 height 13
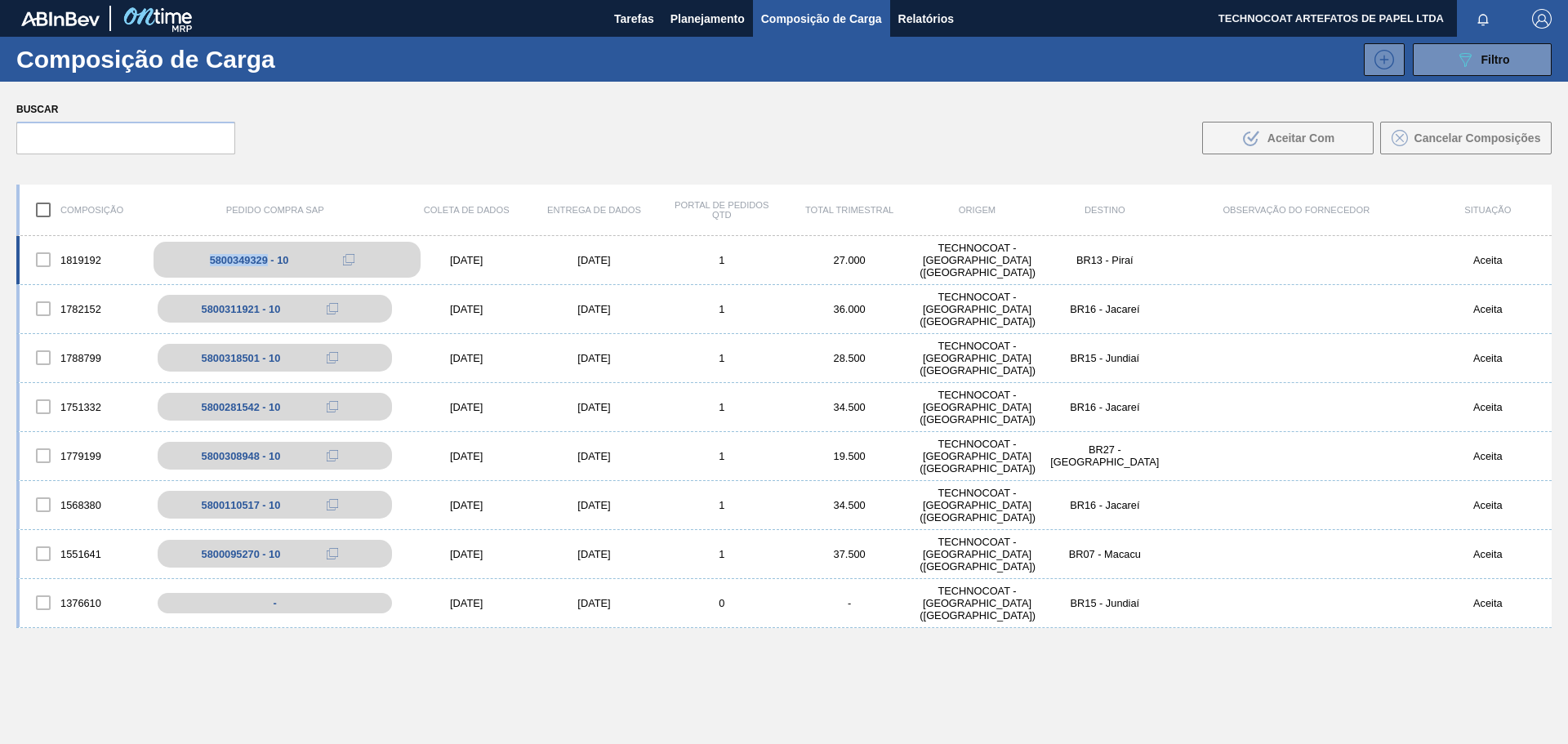
drag, startPoint x: 207, startPoint y: 258, endPoint x: 268, endPoint y: 262, distance: 61.1
click at [268, 262] on div "5800349329 - 10" at bounding box center [286, 260] width 267 height 36
copy font "5800349329"
click at [512, 139] on div "Buscar .b{fill:var(--color-action-default)} Aceitar Com Cancelar Composições" at bounding box center [784, 126] width 1568 height 89
